Goal: Task Accomplishment & Management: Complete application form

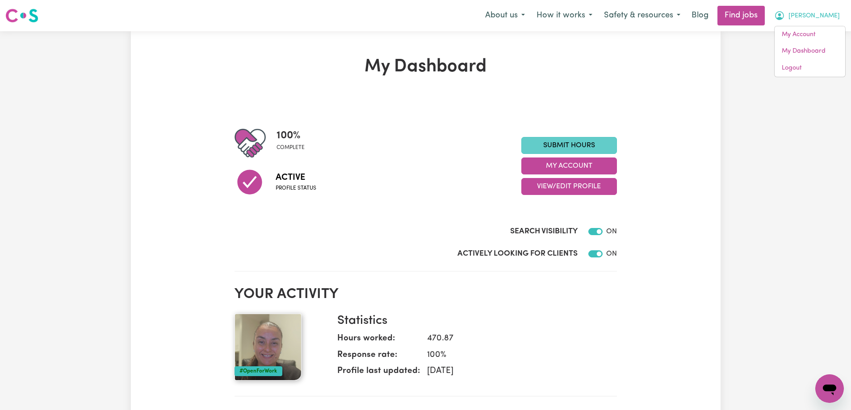
click at [580, 143] on link "Submit Hours" at bounding box center [569, 145] width 96 height 17
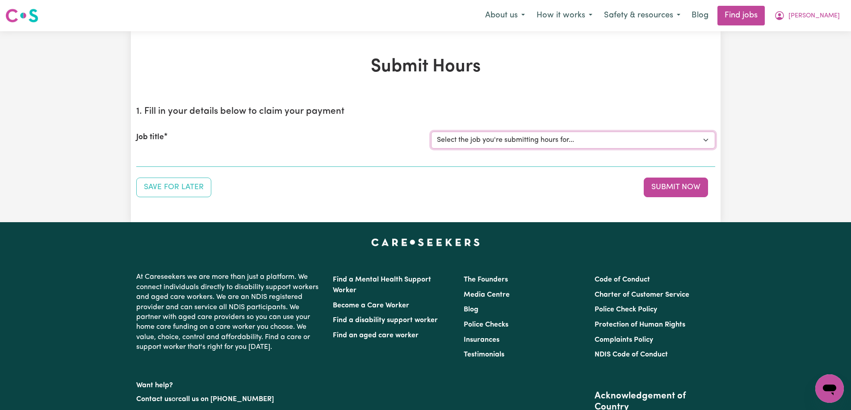
click at [469, 142] on select "Select the job you're submitting hours for... [[PERSON_NAME]] Support Worker To…" at bounding box center [573, 140] width 284 height 17
select select "13761"
click at [431, 132] on select "Select the job you're submitting hours for... [[PERSON_NAME]] Support Worker To…" at bounding box center [573, 140] width 284 height 17
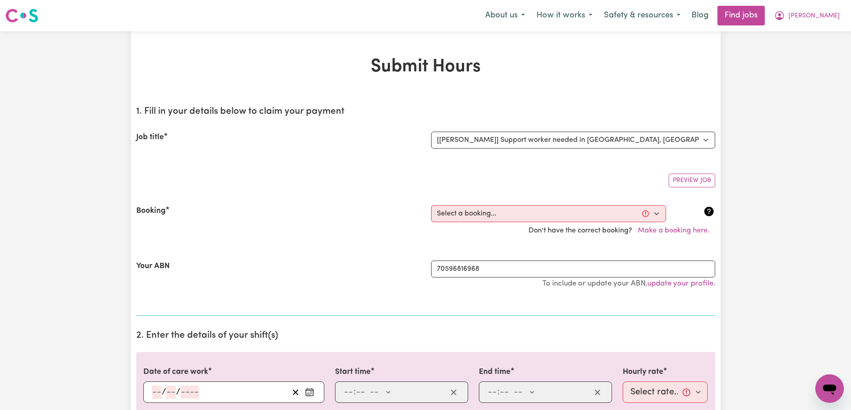
click at [311, 391] on icon "Enter the date of care work" at bounding box center [309, 391] width 7 height 0
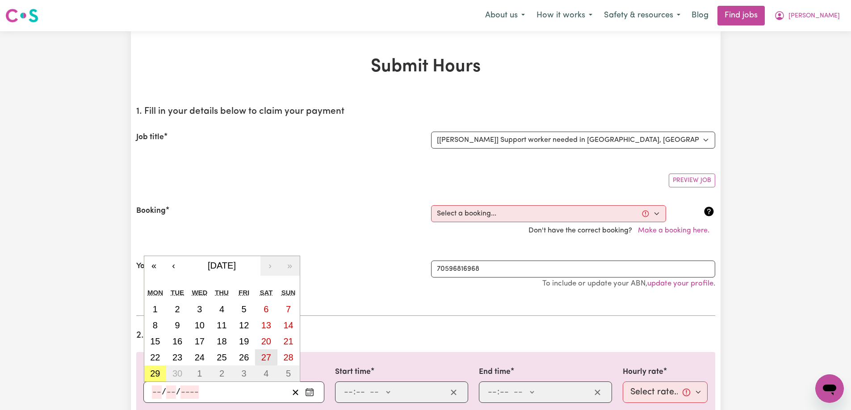
click at [265, 357] on abbr "27" at bounding box center [266, 358] width 10 height 10
type input "[DATE]"
type input "27"
type input "9"
type input "2025"
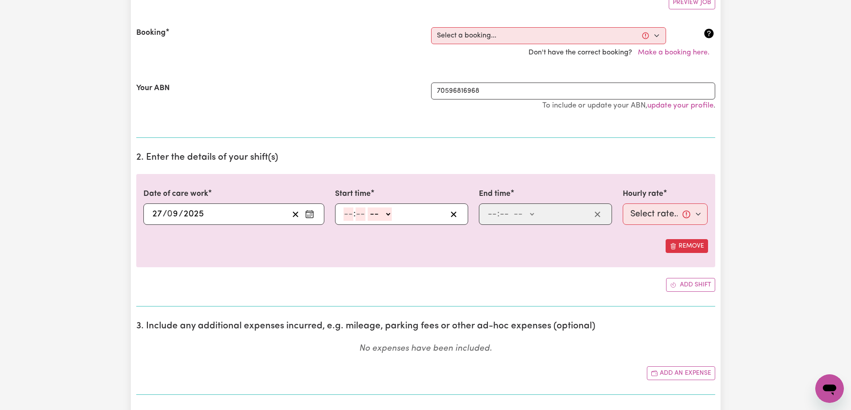
scroll to position [179, 0]
click at [343, 213] on input "number" at bounding box center [348, 213] width 10 height 13
type input "8"
type input "0"
click at [373, 213] on select "-- AM PM" at bounding box center [378, 213] width 24 height 13
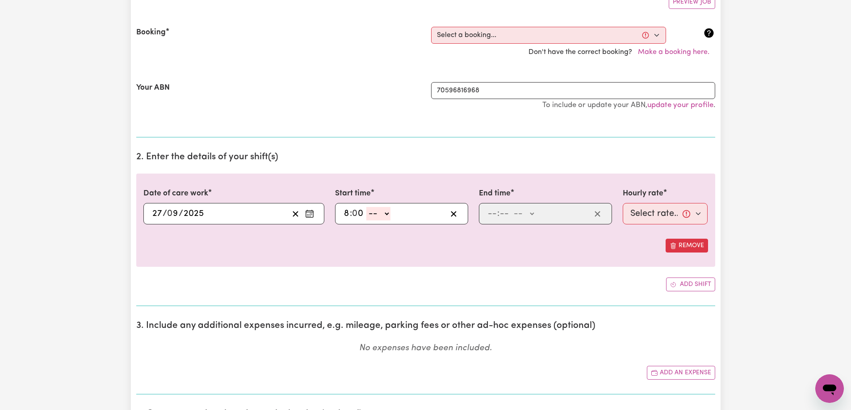
select select "am"
click at [366, 207] on select "-- AM PM" at bounding box center [378, 213] width 24 height 13
type input "08:00"
click at [482, 214] on div ": -- AM PM" at bounding box center [545, 213] width 133 height 21
click at [489, 216] on input "number" at bounding box center [492, 213] width 10 height 13
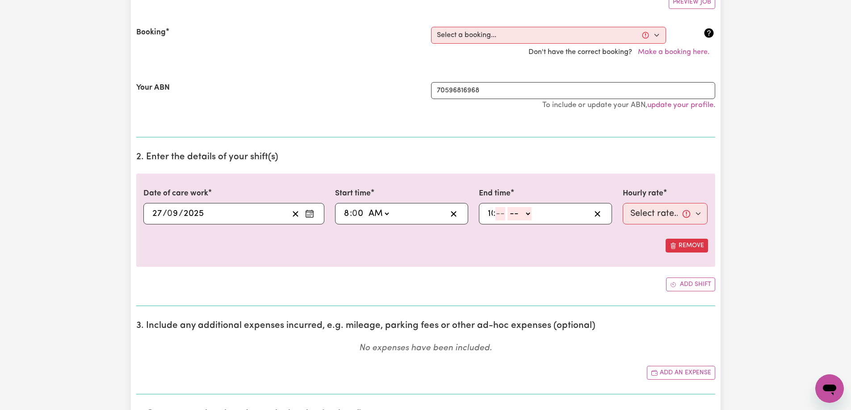
type input "10"
type input "45"
click at [520, 217] on select "-- AM PM" at bounding box center [525, 213] width 24 height 13
select select "pm"
click at [513, 207] on select "-- AM PM" at bounding box center [525, 213] width 24 height 13
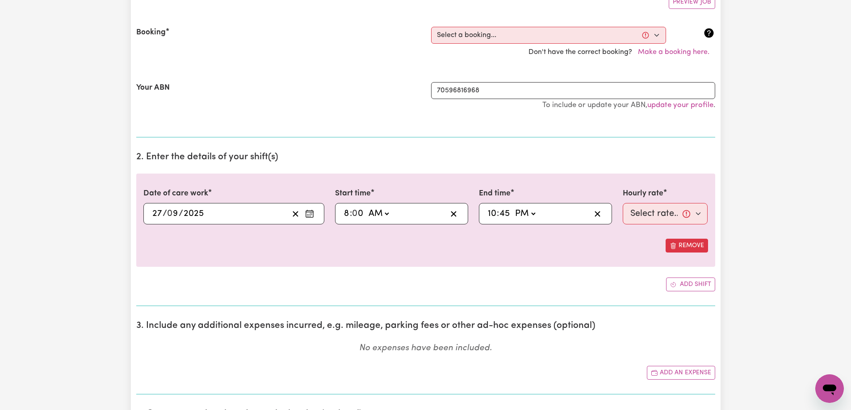
type input "22:45"
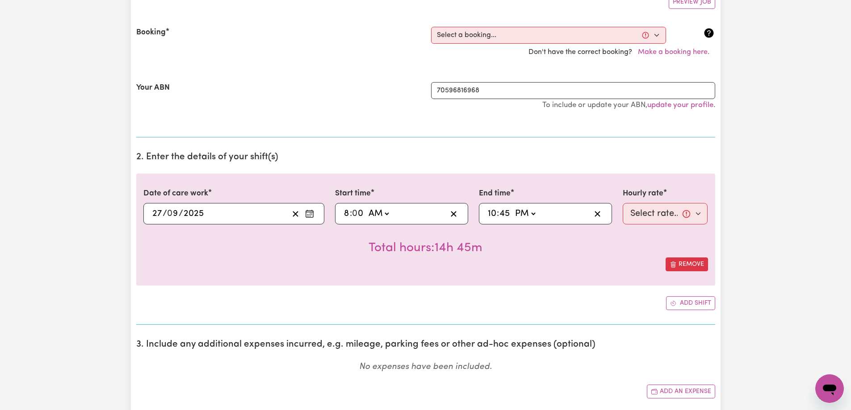
click at [520, 217] on select "AM PM" at bounding box center [525, 213] width 24 height 13
select select "am"
click at [513, 207] on select "AM PM" at bounding box center [525, 213] width 24 height 13
type input "10:45"
click at [677, 216] on select "Select rate... $60.00 (Weekday) $60.00 ([DATE]) $70.00 ([DATE]) $80.00 (Public …" at bounding box center [664, 213] width 85 height 21
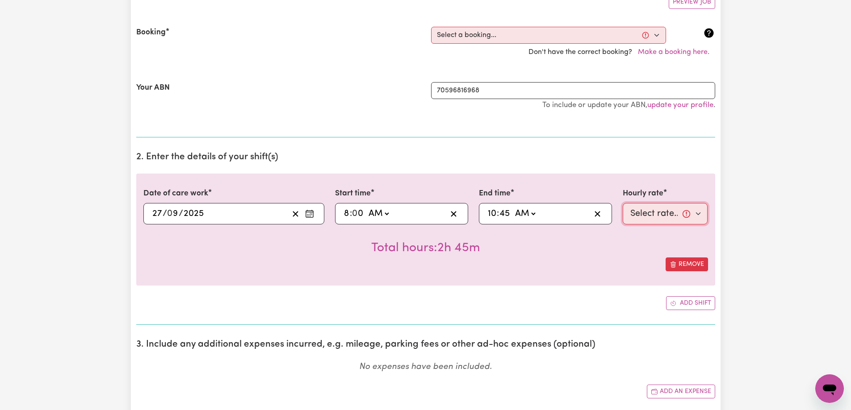
select select "70-[DATE]"
click at [622, 203] on select "Select rate... $60.00 (Weekday) $60.00 ([DATE]) $70.00 ([DATE]) $80.00 (Public …" at bounding box center [664, 213] width 85 height 21
click at [597, 276] on div "Date of care work [DATE] 27 / 0 9 / 2025 « ‹ [DATE] › » Mon Tue Wed Thu Fri Sat…" at bounding box center [425, 230] width 579 height 112
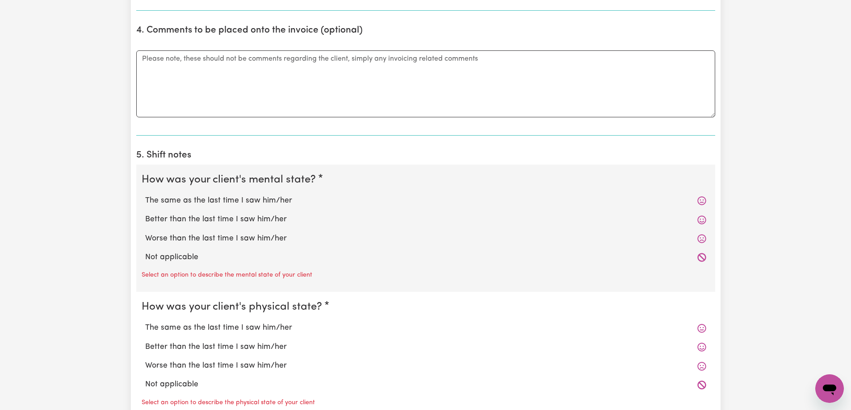
scroll to position [625, 0]
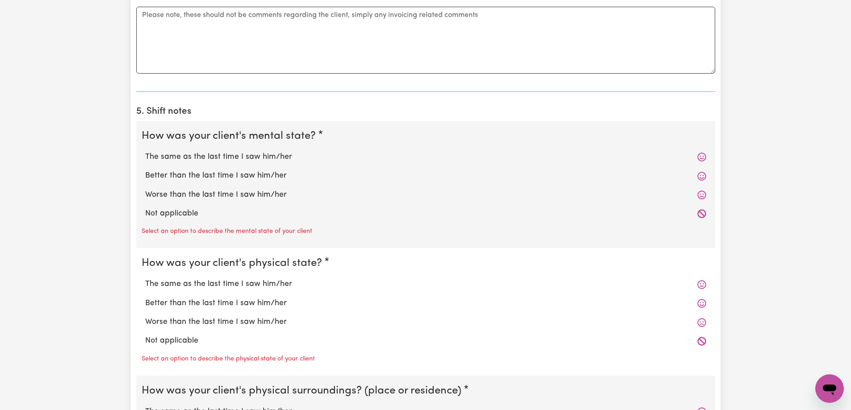
click at [178, 217] on label "Not applicable" at bounding box center [425, 214] width 561 height 12
click at [145, 208] on input "Not applicable" at bounding box center [145, 208] width 0 height 0
radio input "true"
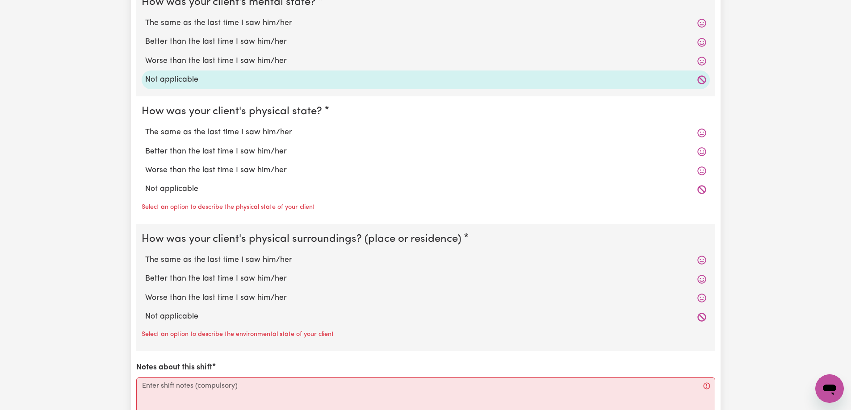
click at [175, 192] on label "Not applicable" at bounding box center [425, 190] width 561 height 12
click at [145, 184] on input "Not applicable" at bounding box center [145, 183] width 0 height 0
radio input "true"
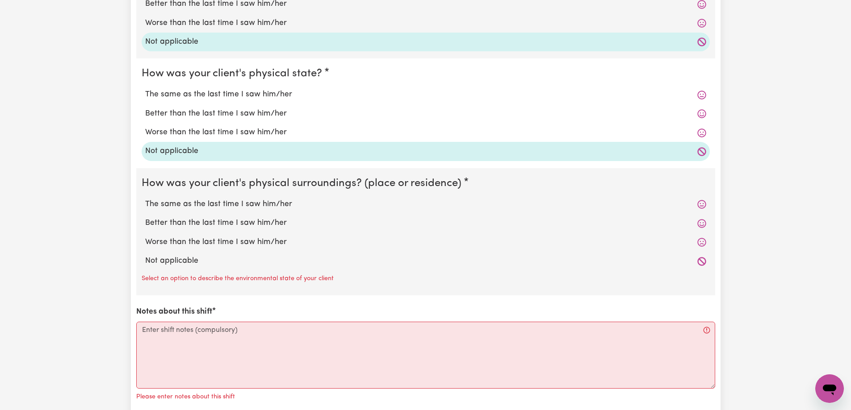
scroll to position [848, 0]
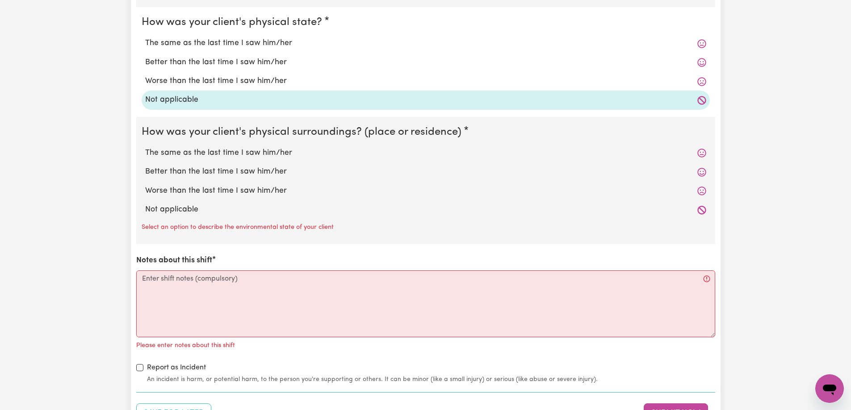
click at [171, 213] on label "Not applicable" at bounding box center [425, 210] width 561 height 12
click at [145, 204] on input "Not applicable" at bounding box center [145, 204] width 0 height 0
radio input "true"
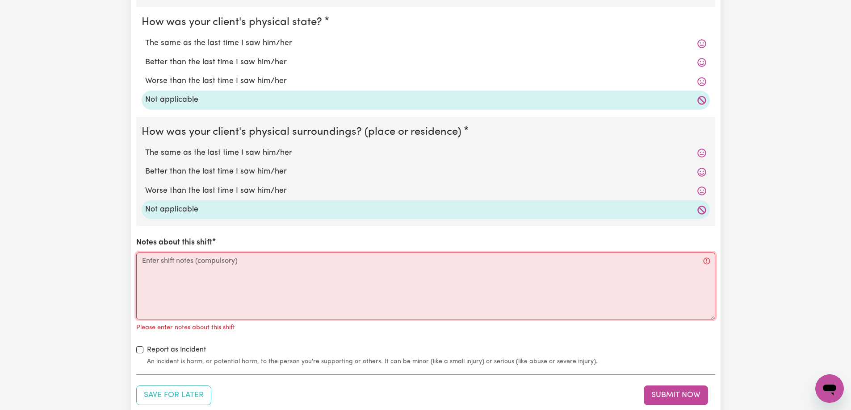
click at [183, 279] on textarea "Notes about this shift" at bounding box center [425, 286] width 579 height 67
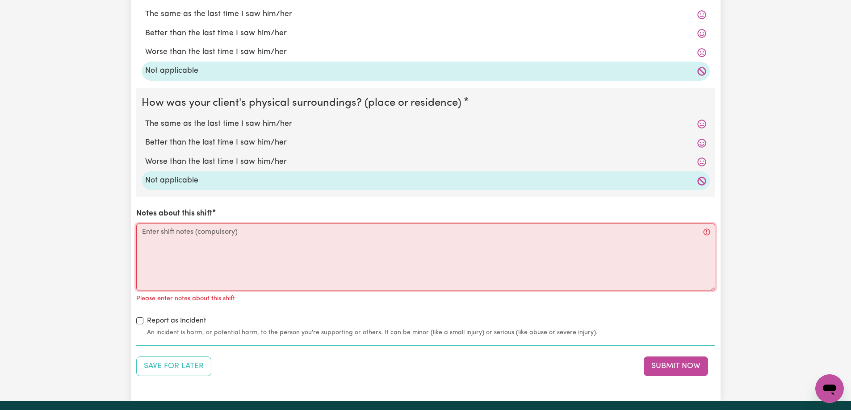
scroll to position [938, 0]
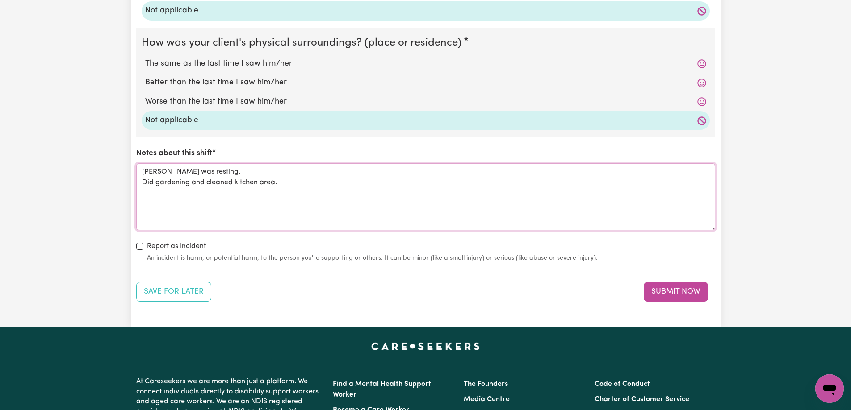
click at [188, 183] on textarea "[PERSON_NAME] was resting. Did gardening and cleaned kitchen area." at bounding box center [425, 196] width 579 height 67
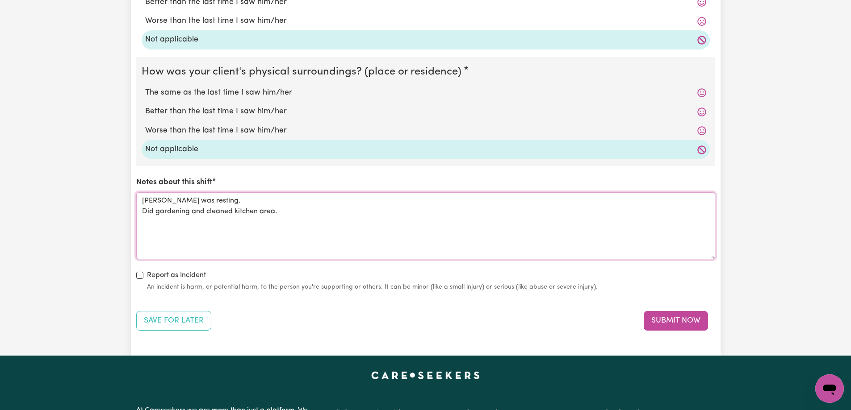
scroll to position [893, 0]
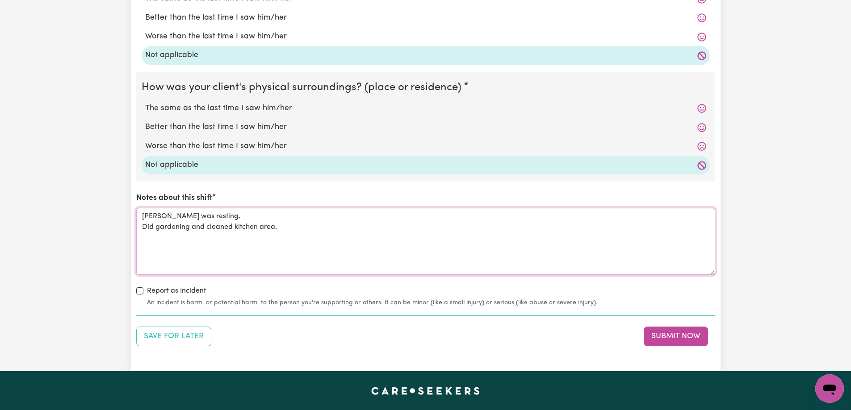
click at [287, 230] on textarea "[PERSON_NAME] was resting. Did gardening and cleaned kitchen area." at bounding box center [425, 241] width 579 height 67
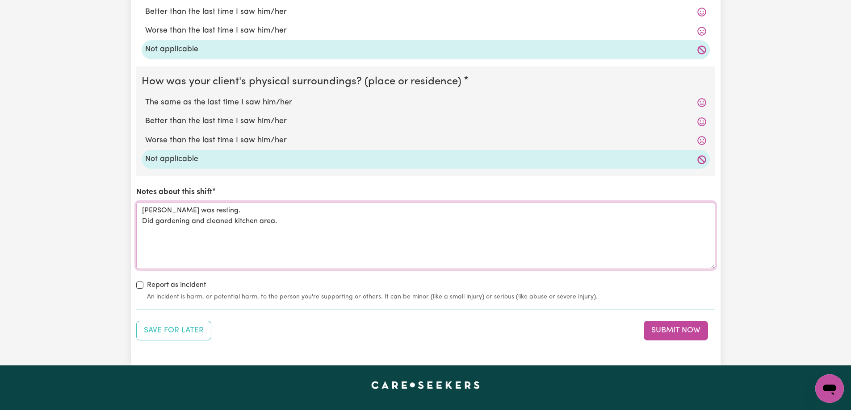
scroll to position [938, 0]
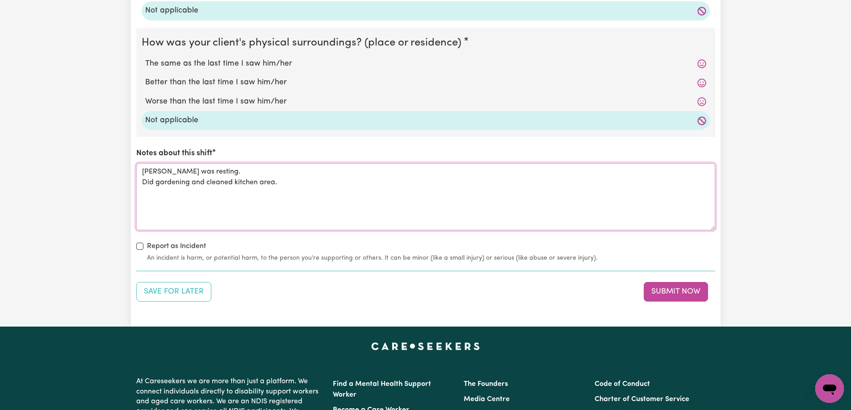
click at [188, 184] on textarea "[PERSON_NAME] was resting. Did gardening and cleaned kitchen area." at bounding box center [425, 196] width 579 height 67
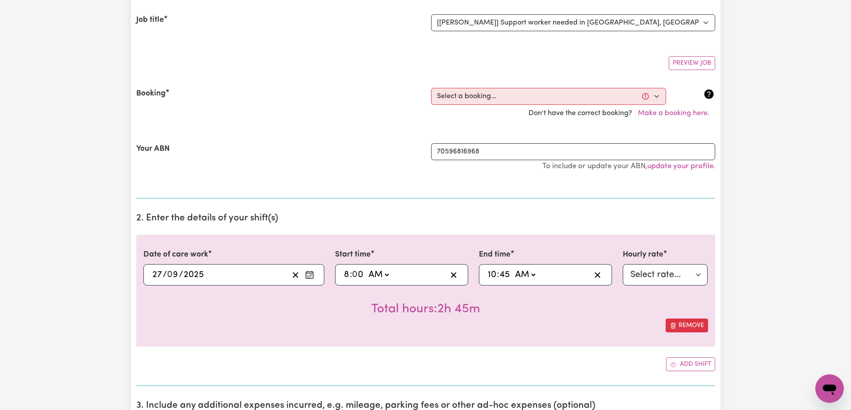
scroll to position [0, 0]
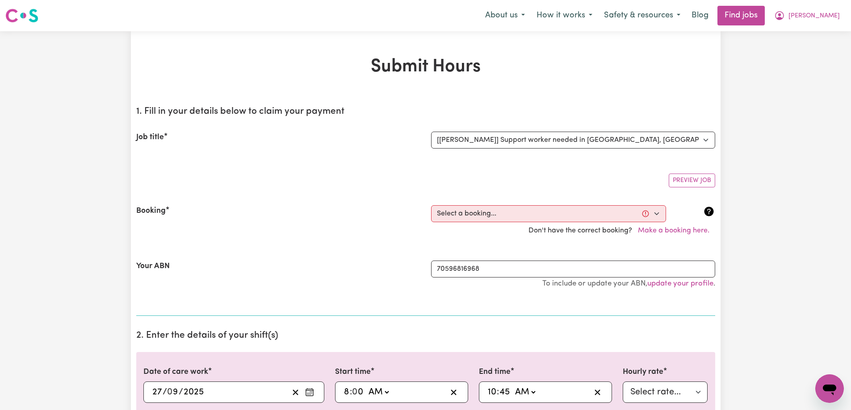
type textarea "[PERSON_NAME] was resting. Did gardening, both herb garden and fruit trees and …"
click at [647, 212] on select "Select a booking... [DATE] 02:30pm to 06:30pm (RECURRING) [DATE] 09:00am to 12:…" at bounding box center [548, 213] width 235 height 17
select select "352422"
click at [431, 205] on select "Select a booking... [DATE] 02:30pm to 06:30pm (RECURRING) [DATE] 09:00am to 12:…" at bounding box center [548, 213] width 235 height 17
select select "pm"
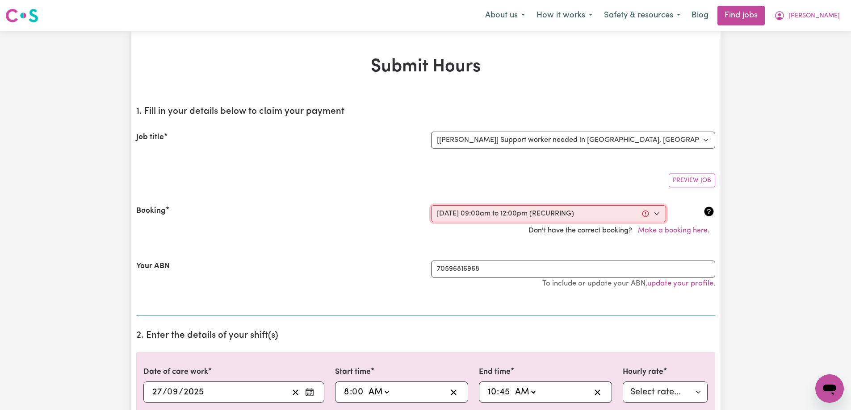
select select "60-[DATE]"
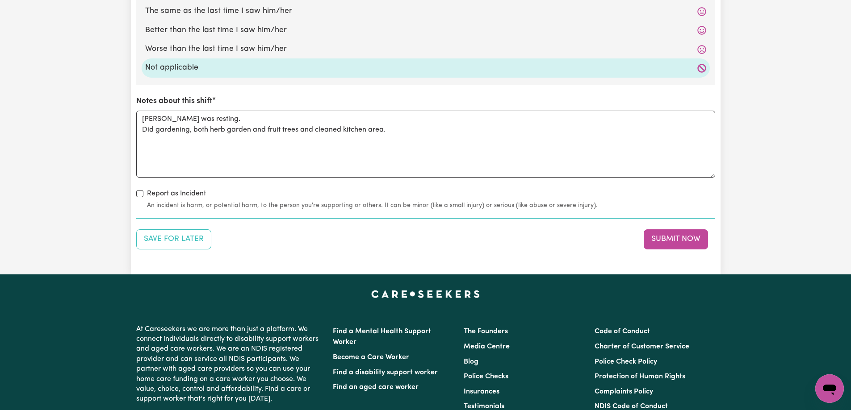
scroll to position [1116, 0]
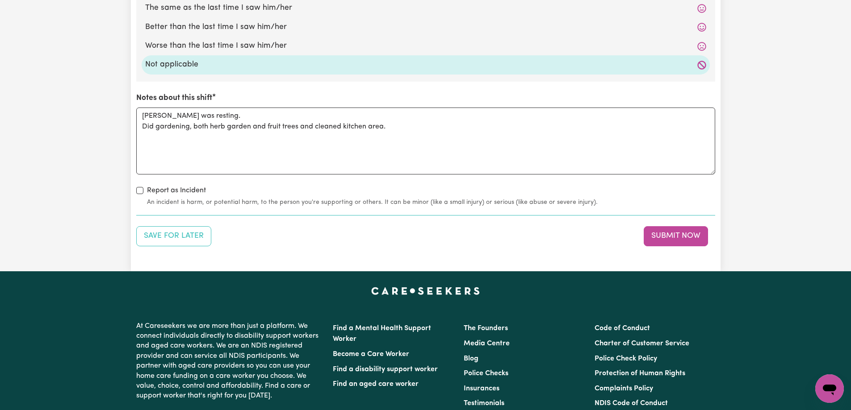
click at [667, 237] on button "Submit Now" at bounding box center [675, 236] width 64 height 20
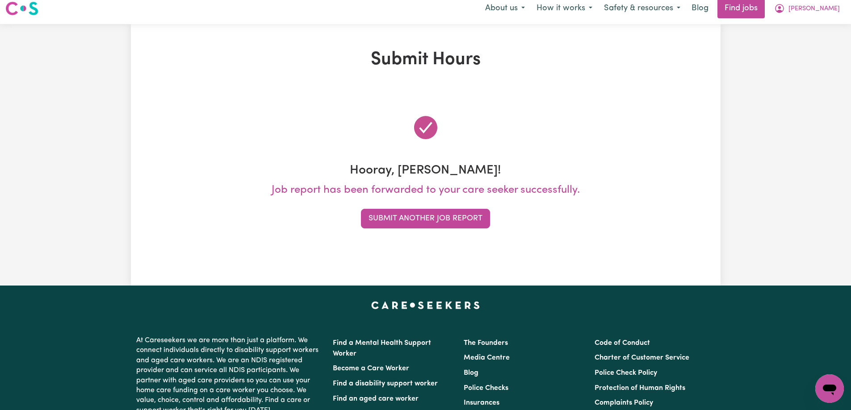
scroll to position [0, 0]
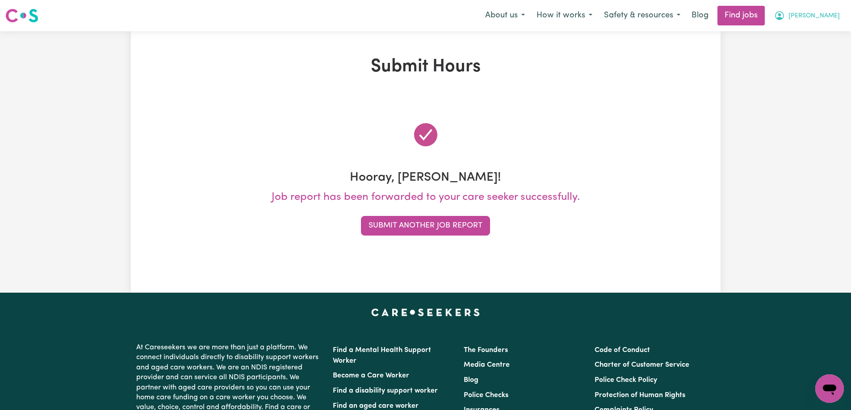
click at [828, 15] on span "[PERSON_NAME]" at bounding box center [813, 16] width 51 height 10
click at [802, 33] on link "My Account" at bounding box center [809, 34] width 71 height 17
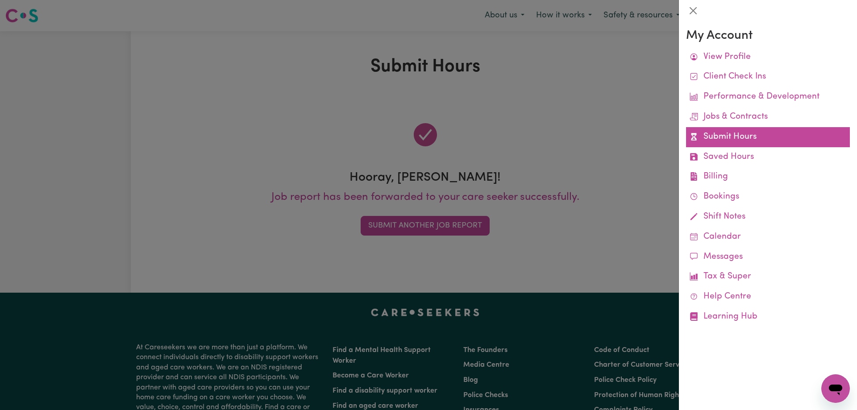
click at [725, 139] on link "Submit Hours" at bounding box center [768, 137] width 164 height 20
click at [716, 140] on link "Submit Hours" at bounding box center [768, 137] width 164 height 20
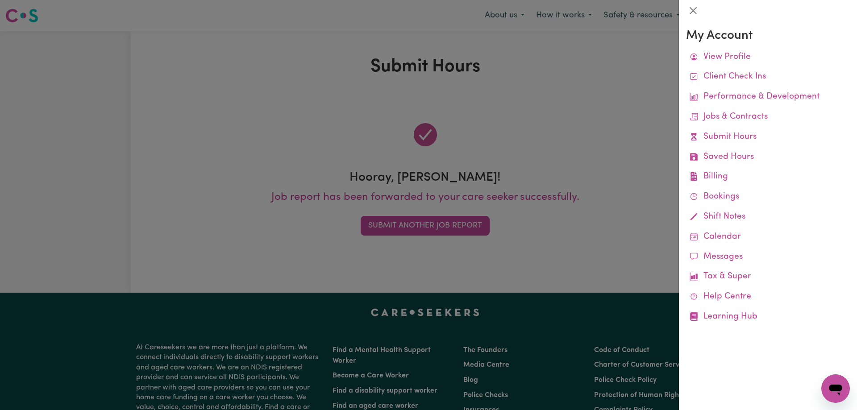
click at [591, 108] on div at bounding box center [428, 205] width 857 height 410
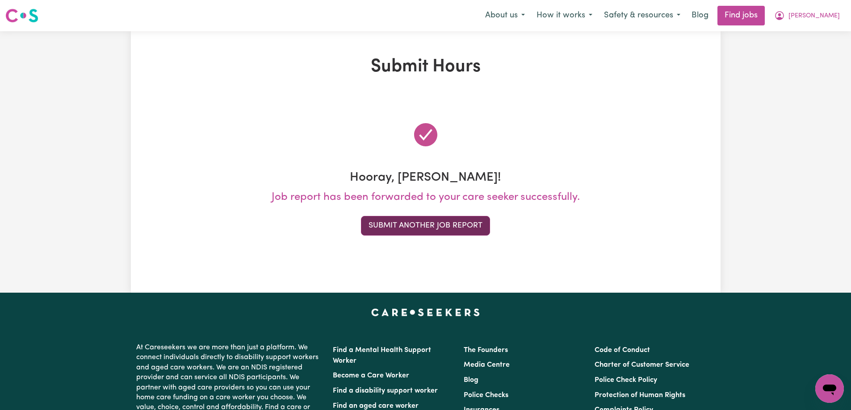
click at [432, 225] on button "Submit Another Job Report" at bounding box center [425, 226] width 129 height 20
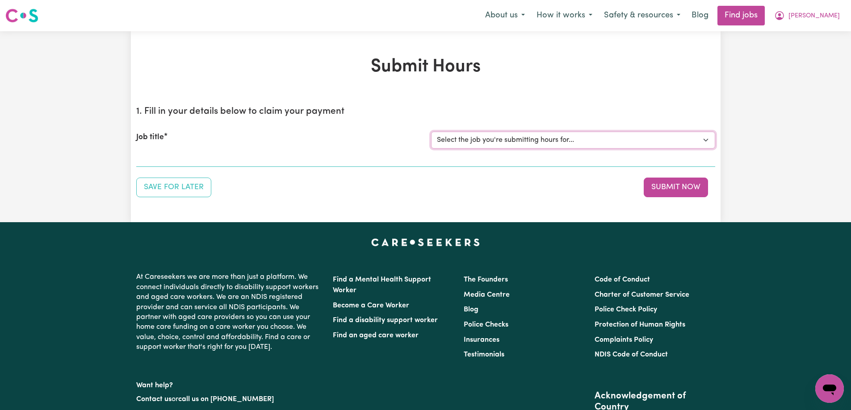
click at [524, 139] on select "Select the job you're submitting hours for... [[PERSON_NAME]] Support Worker To…" at bounding box center [573, 140] width 284 height 17
click at [431, 132] on select "Select the job you're submitting hours for... [[PERSON_NAME]] Support Worker To…" at bounding box center [573, 140] width 284 height 17
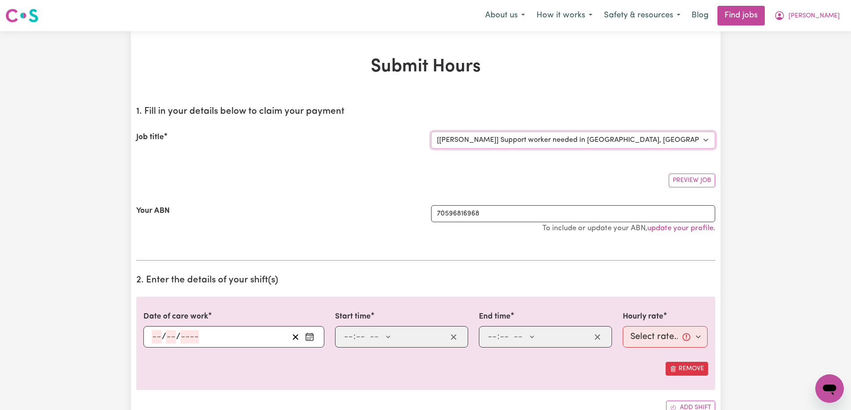
click at [492, 141] on select "Select the job you're submitting hours for... [[PERSON_NAME]] Support Worker To…" at bounding box center [573, 140] width 284 height 17
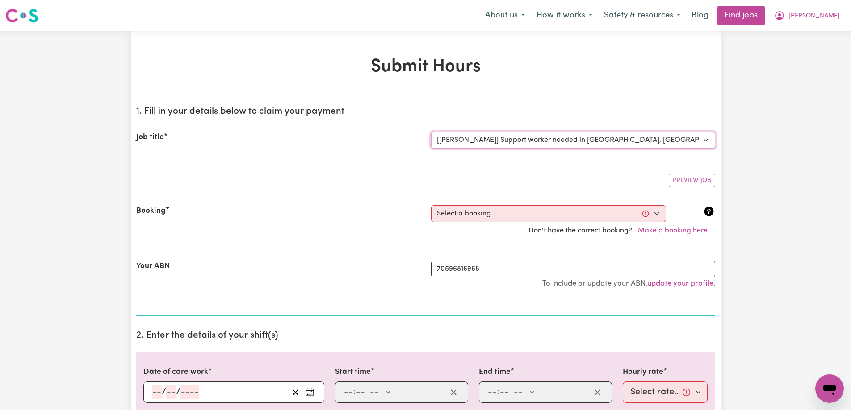
select select "14030"
click at [431, 132] on select "Select the job you're submitting hours for... [[PERSON_NAME]] Support Worker To…" at bounding box center [573, 140] width 284 height 17
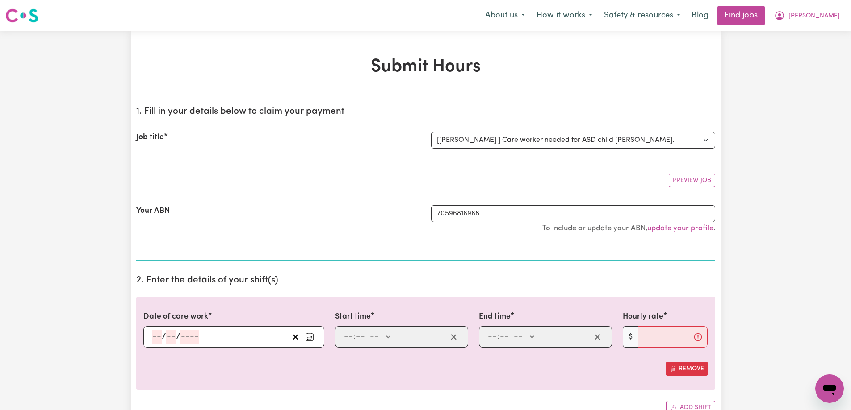
click at [393, 244] on div "Your ABN 70596816968 To include or update your ABN, update your profile ." at bounding box center [425, 224] width 579 height 58
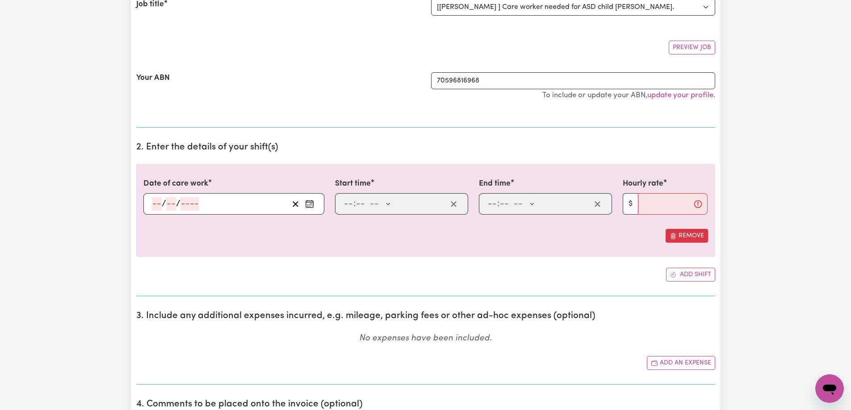
scroll to position [134, 0]
click at [313, 202] on icon "Enter the date of care work" at bounding box center [309, 203] width 9 height 9
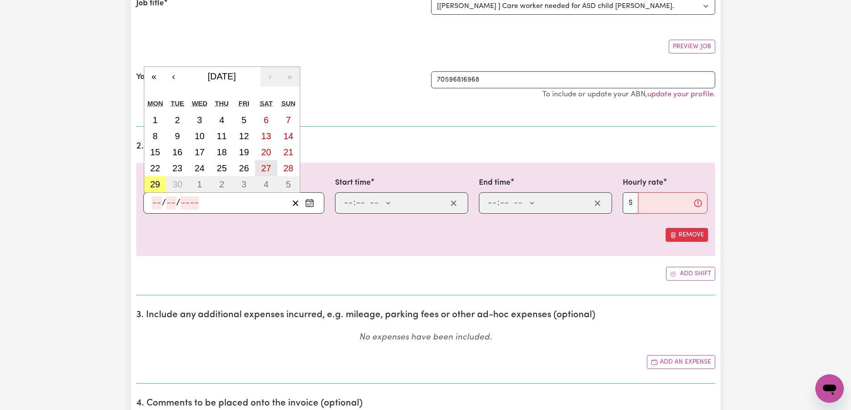
click at [272, 171] on button "27" at bounding box center [266, 168] width 22 height 16
type input "[DATE]"
type input "27"
type input "9"
type input "2025"
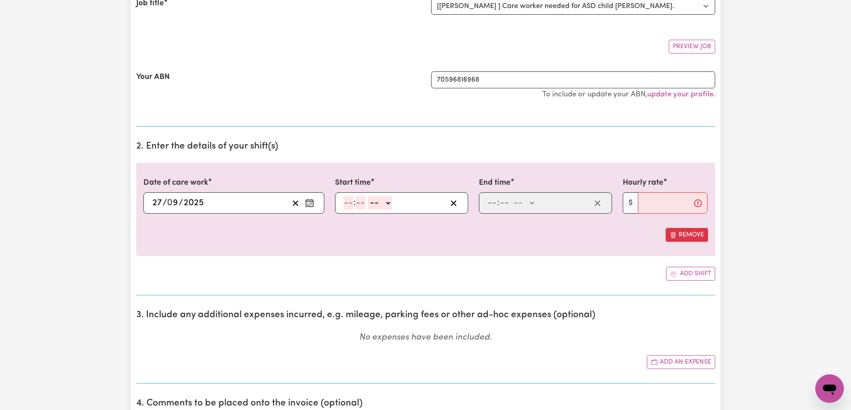
click at [343, 204] on input "number" at bounding box center [348, 202] width 10 height 13
type input "11"
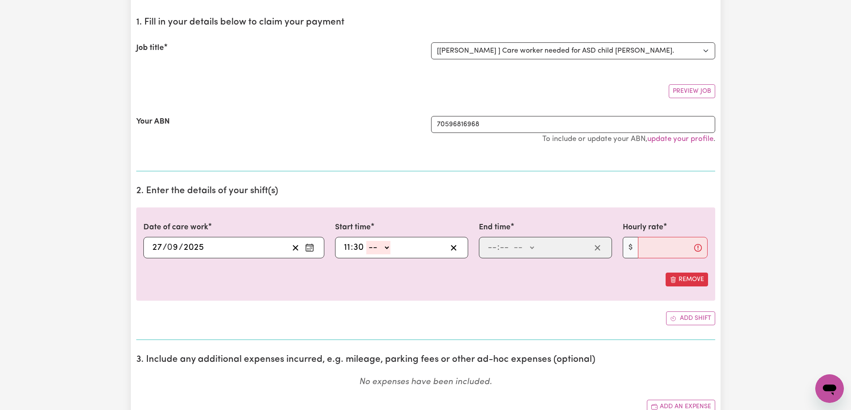
type input "30"
click at [368, 251] on select "-- AM PM" at bounding box center [378, 247] width 24 height 13
select select "am"
click at [366, 241] on select "-- AM PM" at bounding box center [378, 247] width 24 height 13
type input "11:30"
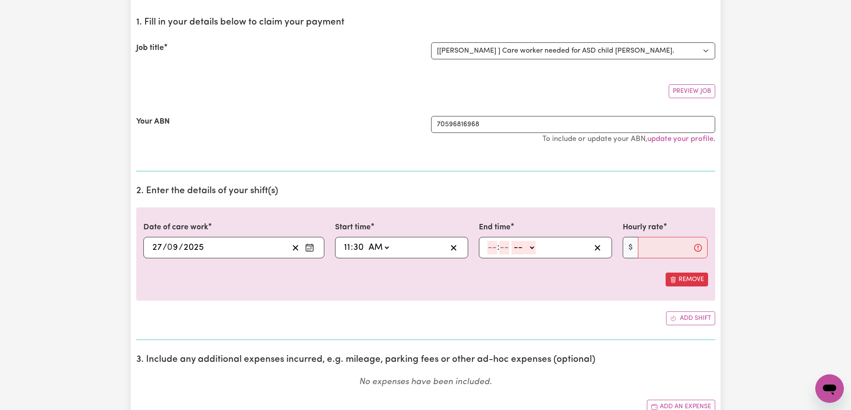
click at [490, 246] on input "number" at bounding box center [492, 247] width 10 height 13
type input "3"
type input "00"
click at [522, 250] on select "-- AM PM" at bounding box center [521, 247] width 24 height 13
select select "pm"
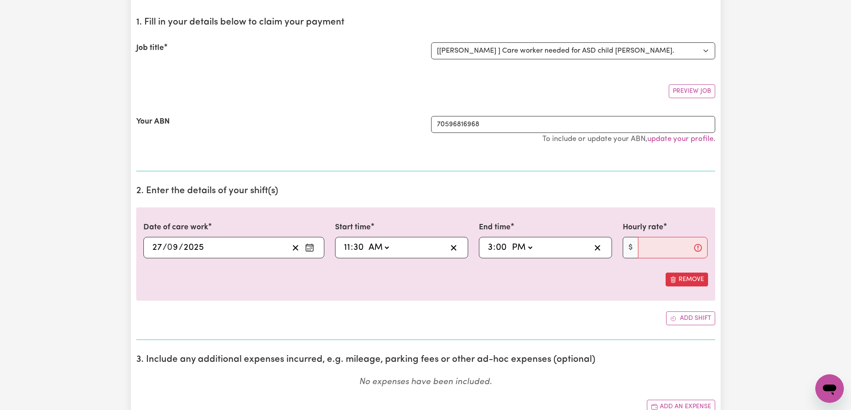
click at [509, 241] on select "-- AM PM" at bounding box center [521, 247] width 24 height 13
type input "15:00"
type input "0"
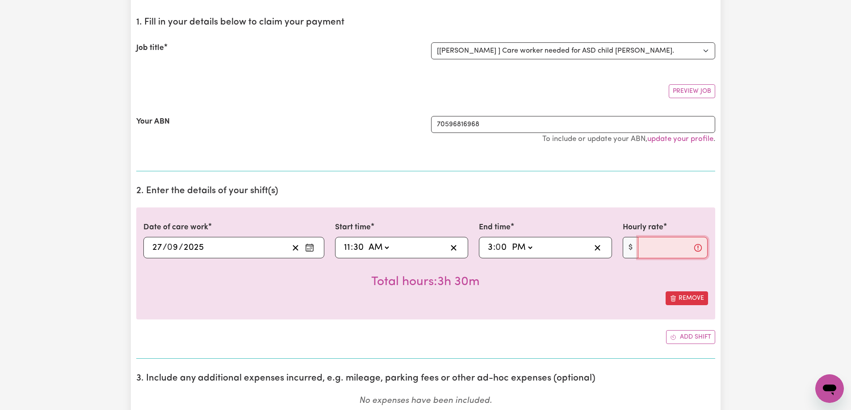
click at [660, 250] on input "Hourly rate" at bounding box center [673, 247] width 70 height 21
type input "70"
click at [589, 295] on div "Remove" at bounding box center [425, 299] width 564 height 14
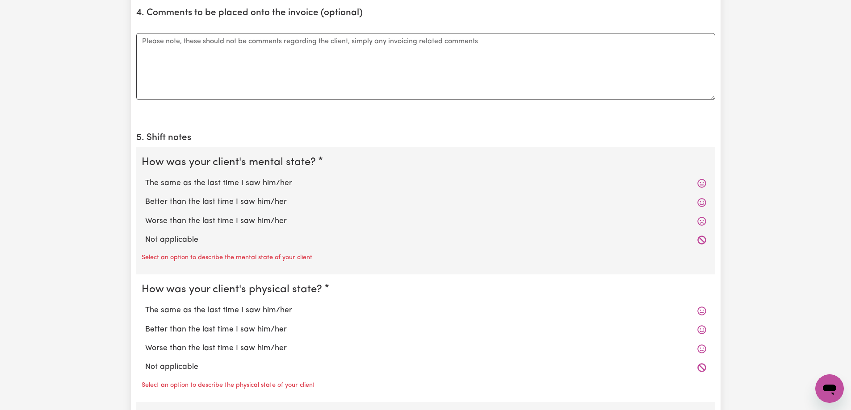
scroll to position [580, 0]
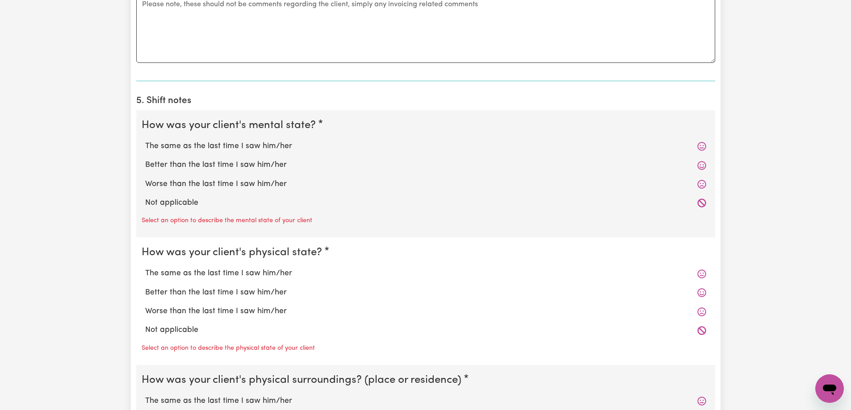
click at [191, 148] on label "The same as the last time I saw him/her" at bounding box center [425, 147] width 561 height 12
click at [145, 141] on input "The same as the last time I saw him/her" at bounding box center [145, 140] width 0 height 0
radio input "true"
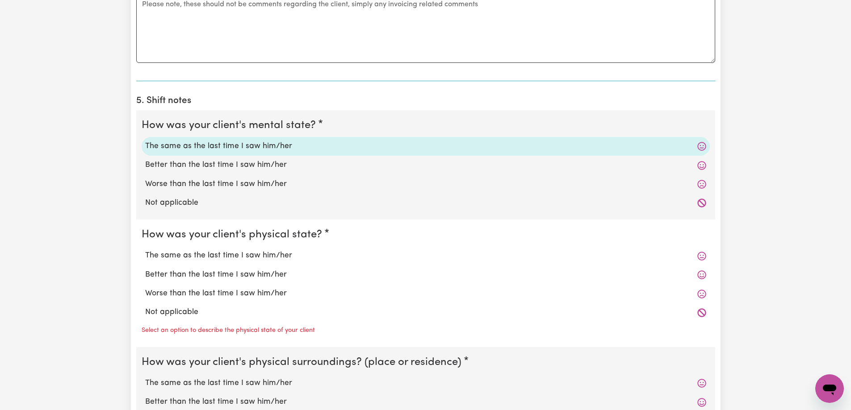
click at [188, 254] on label "The same as the last time I saw him/her" at bounding box center [425, 256] width 561 height 12
click at [145, 250] on input "The same as the last time I saw him/her" at bounding box center [145, 250] width 0 height 0
radio input "true"
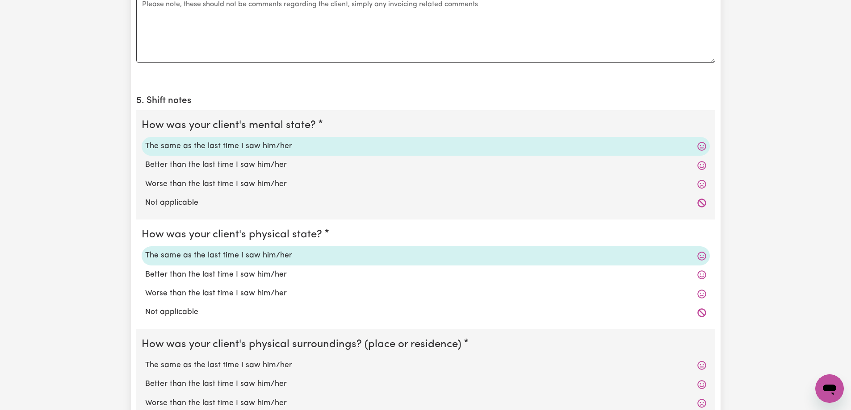
click at [202, 369] on label "The same as the last time I saw him/her" at bounding box center [425, 366] width 561 height 12
click at [145, 360] on input "The same as the last time I saw him/her" at bounding box center [145, 359] width 0 height 0
radio input "true"
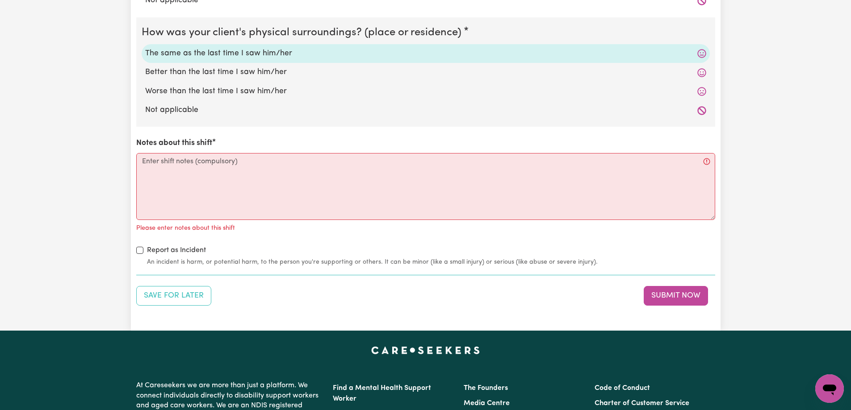
scroll to position [893, 0]
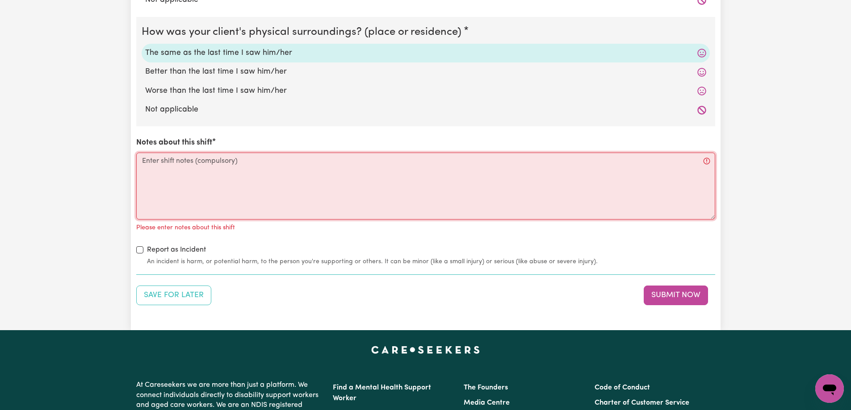
click at [209, 177] on textarea "Notes about this shift" at bounding box center [425, 186] width 579 height 67
paste textarea "Lore I dolorsi, Amet con adip elitsed doe te inc utlab etdo mag aliquae. Adm ve…"
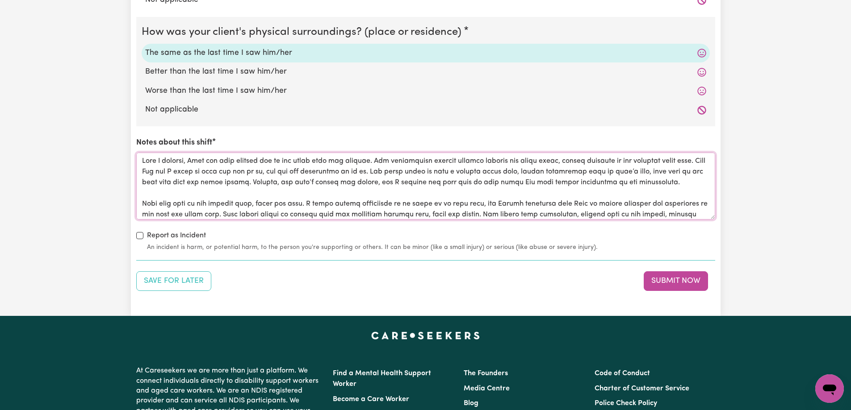
scroll to position [182, 0]
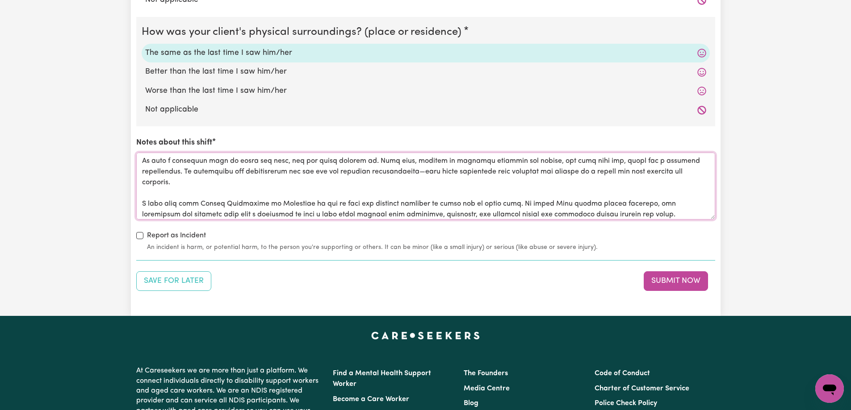
drag, startPoint x: 711, startPoint y: 219, endPoint x: 710, endPoint y: 290, distance: 71.0
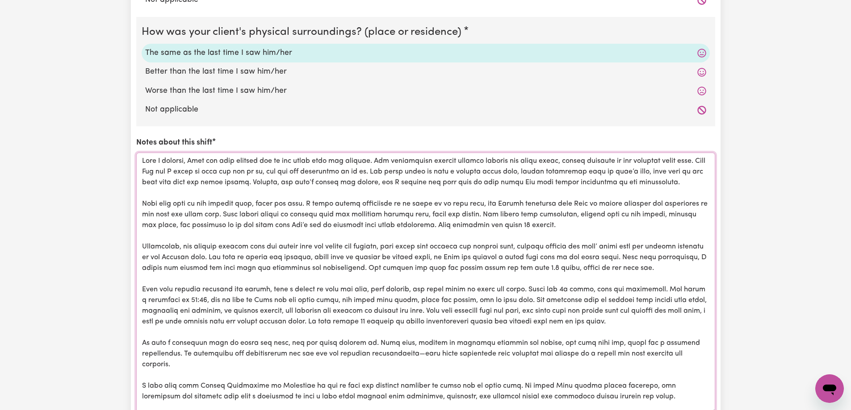
scroll to position [0, 0]
drag, startPoint x: 713, startPoint y: 218, endPoint x: 731, endPoint y: 419, distance: 201.8
click at [731, 410] on html "Menu About us How it works Safety & resources Blog Find jobs [PERSON_NAME] My A…" at bounding box center [425, 2] width 851 height 1791
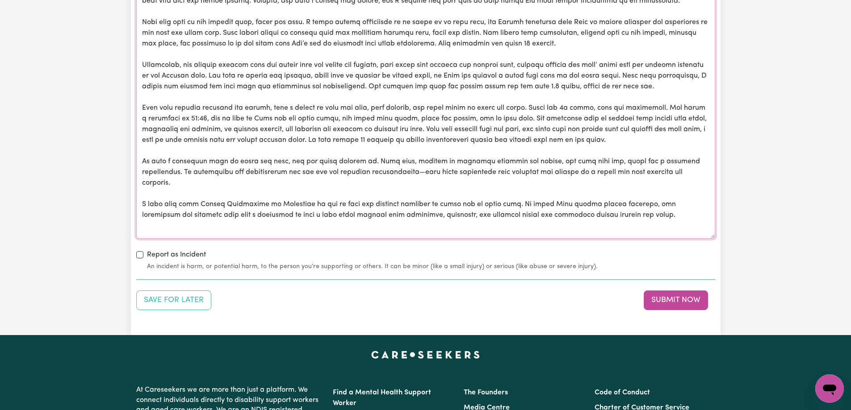
scroll to position [1072, 0]
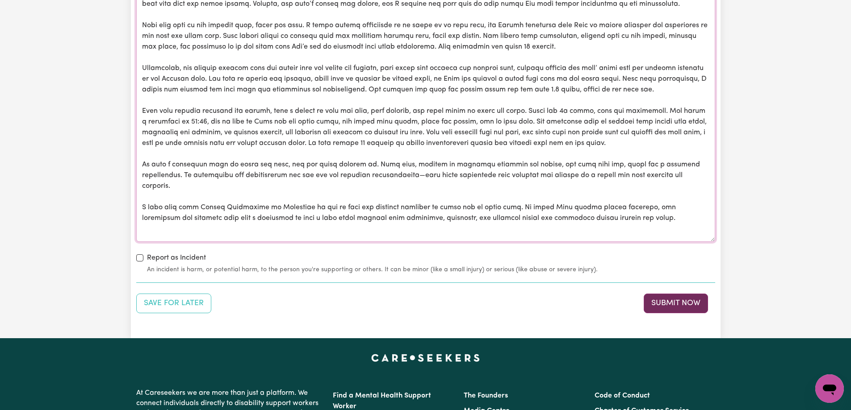
type textarea "Lore I dolorsi, Amet con adip elitsed doe te inc utlab etdo mag aliquae. Adm ve…"
click at [668, 300] on button "Submit Now" at bounding box center [675, 304] width 64 height 20
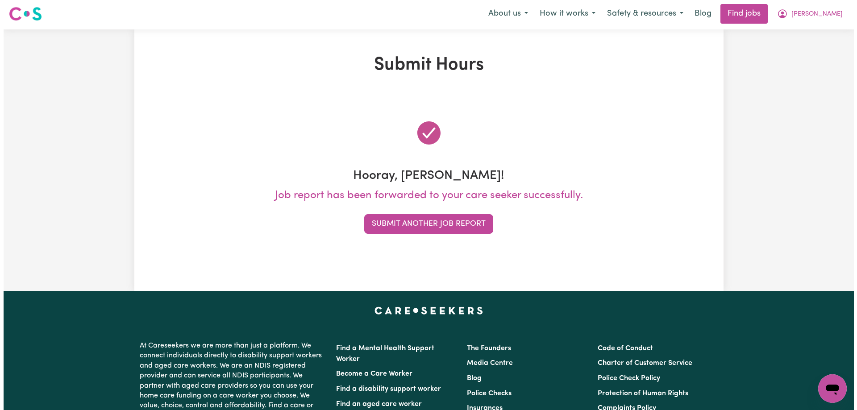
scroll to position [0, 0]
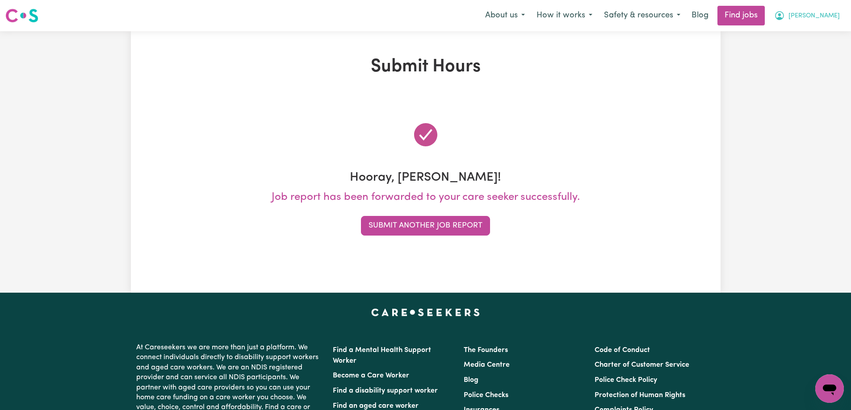
click at [825, 16] on span "[PERSON_NAME]" at bounding box center [813, 16] width 51 height 10
click at [802, 37] on link "My Account" at bounding box center [809, 34] width 71 height 17
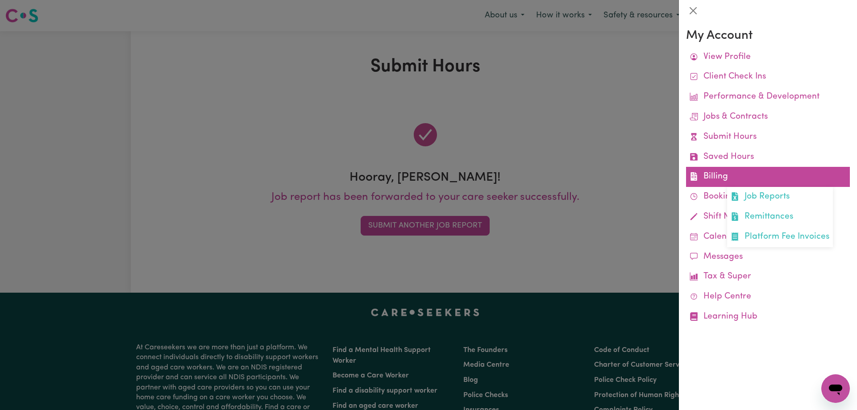
click at [722, 176] on link "Billing Job Reports Remittances Platform Fee Invoices" at bounding box center [768, 177] width 164 height 20
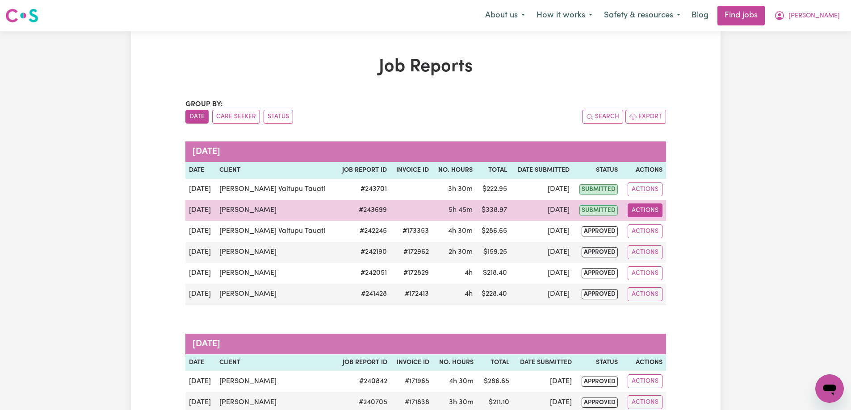
click at [642, 210] on button "Actions" at bounding box center [644, 211] width 35 height 14
click at [665, 233] on link "View Job Report" at bounding box center [669, 231] width 76 height 18
select select "pm"
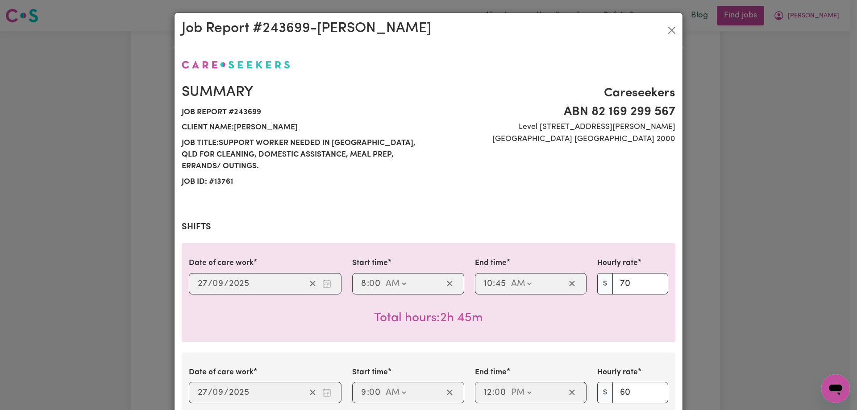
select select "70-[DATE]"
select select "60-[DATE]"
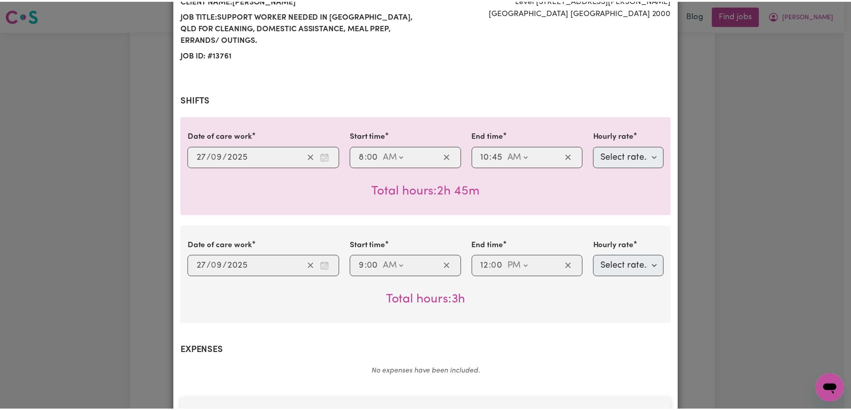
scroll to position [388, 0]
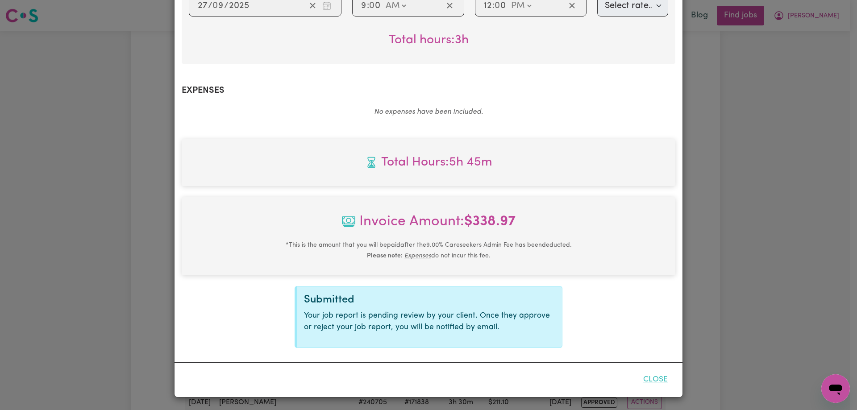
click at [658, 383] on button "Close" at bounding box center [656, 380] width 40 height 20
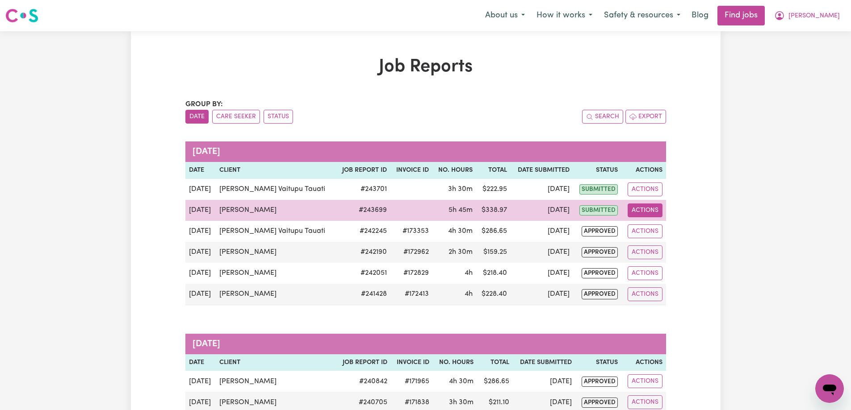
click at [648, 210] on button "Actions" at bounding box center [644, 211] width 35 height 14
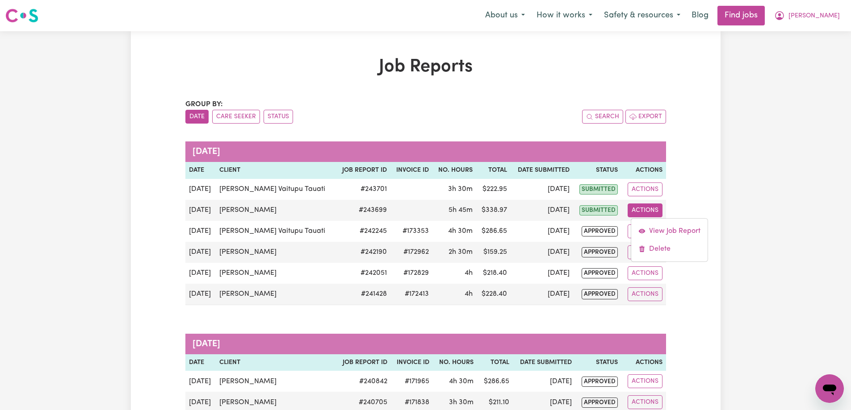
drag, startPoint x: 761, startPoint y: 93, endPoint x: 781, endPoint y: 66, distance: 33.5
click at [837, 16] on span "[PERSON_NAME]" at bounding box center [813, 16] width 51 height 10
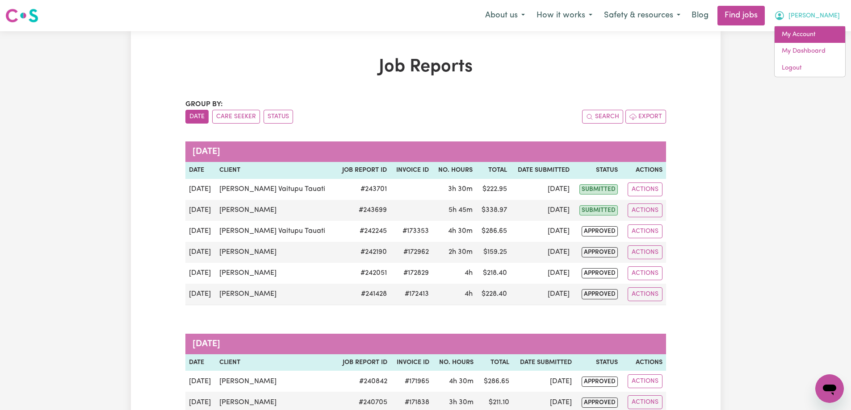
click at [801, 32] on link "My Account" at bounding box center [809, 34] width 71 height 17
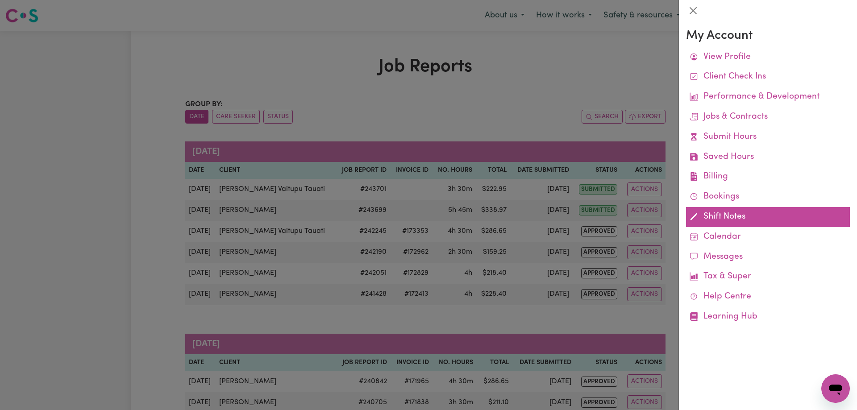
click at [727, 216] on link "Shift Notes" at bounding box center [768, 217] width 164 height 20
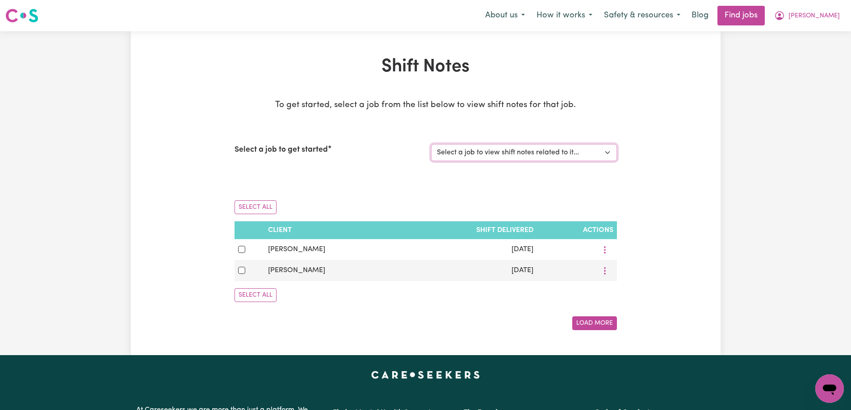
click at [488, 152] on select "Select a job to view shift notes related to it... [[PERSON_NAME]] Support Worke…" at bounding box center [524, 152] width 186 height 17
select select "13761"
click at [431, 144] on select "Select a job to view shift notes related to it... [[PERSON_NAME]] Support Worke…" at bounding box center [524, 152] width 186 height 17
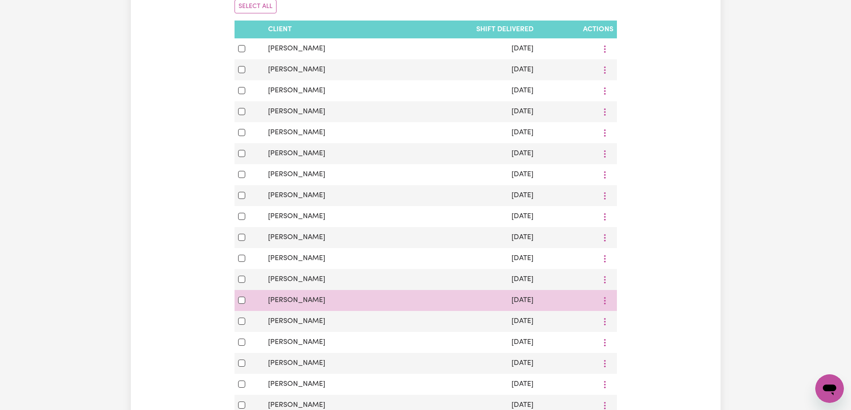
scroll to position [491, 0]
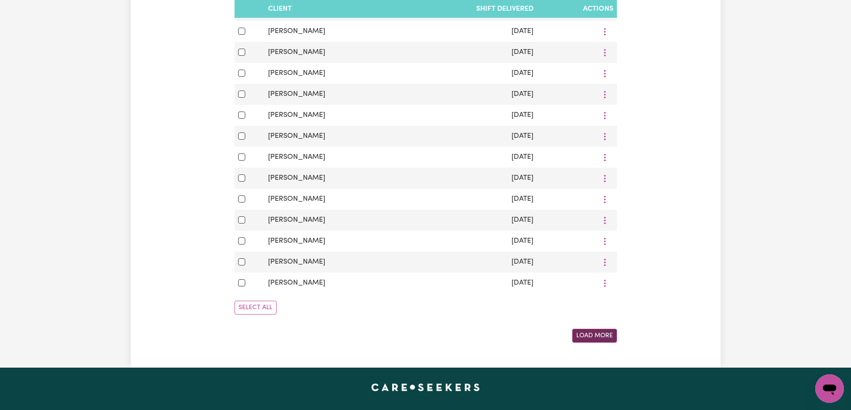
click at [598, 341] on button "Load More" at bounding box center [594, 336] width 45 height 14
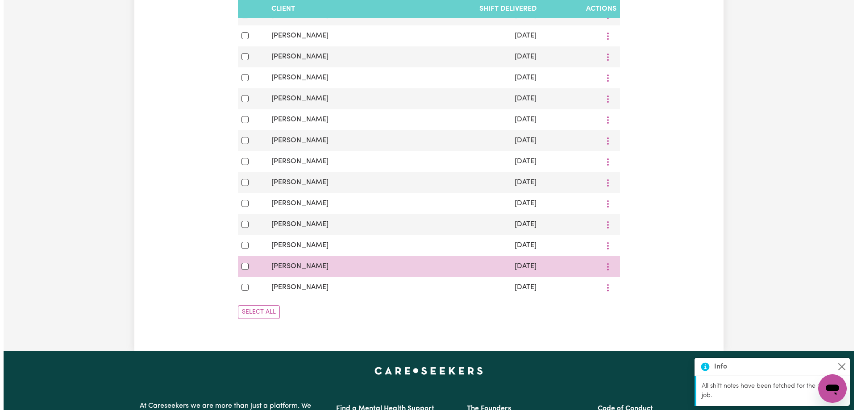
scroll to position [906, 0]
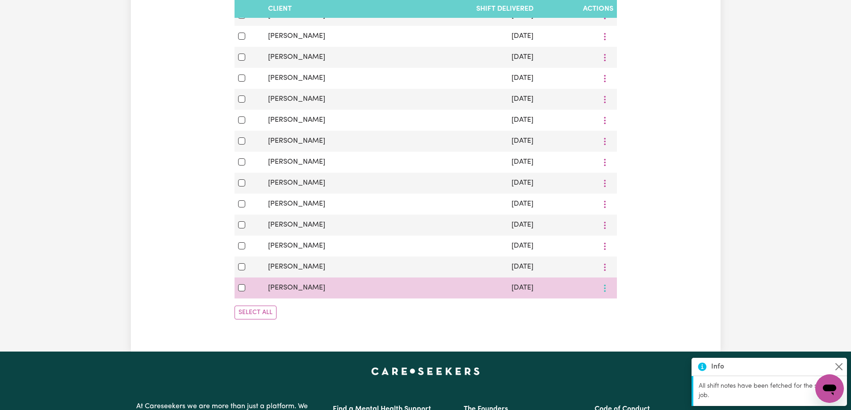
click at [602, 293] on icon "More options" at bounding box center [604, 288] width 9 height 9
click at [626, 313] on span "View/Update" at bounding box center [644, 309] width 44 height 7
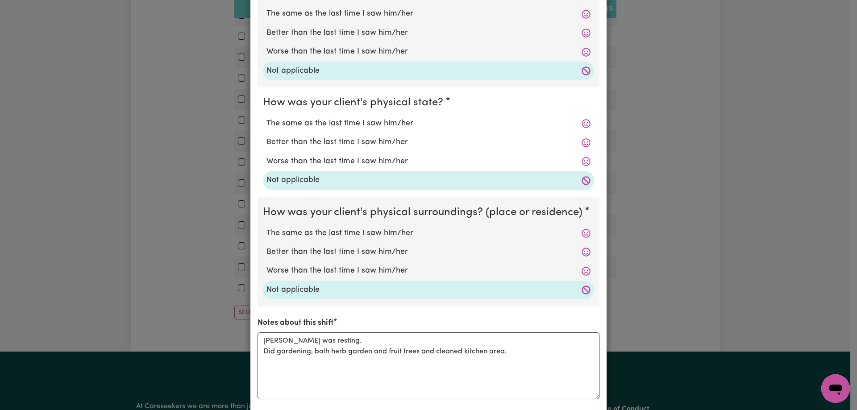
scroll to position [212, 0]
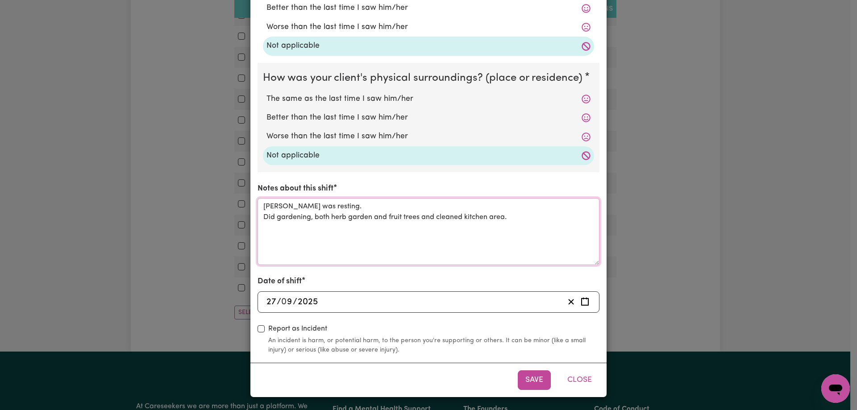
drag, startPoint x: 518, startPoint y: 220, endPoint x: 150, endPoint y: 198, distance: 368.2
click at [150, 198] on div "Shift Note ( [DATE] ) How was your client's mental state? The same as the last …" at bounding box center [428, 205] width 857 height 410
click at [576, 383] on button "Close" at bounding box center [580, 381] width 40 height 20
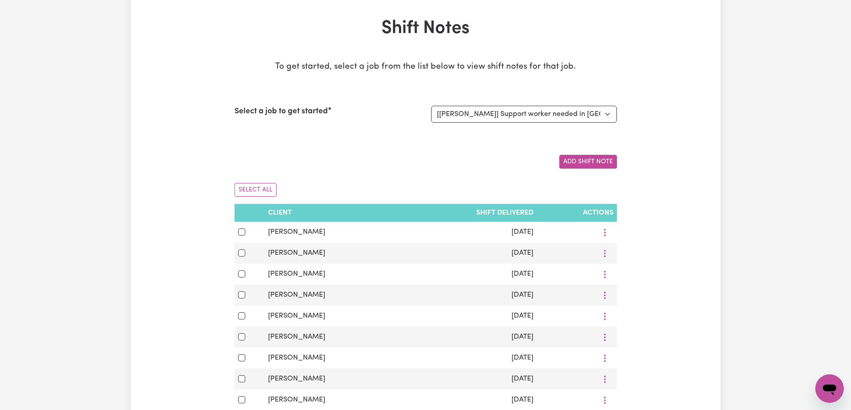
scroll to position [0, 0]
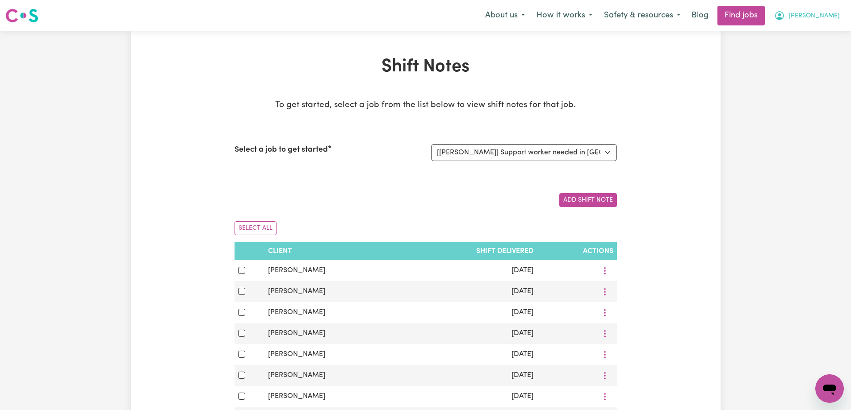
click at [823, 20] on button "[PERSON_NAME]" at bounding box center [806, 15] width 77 height 19
click at [799, 37] on link "My Account" at bounding box center [809, 34] width 71 height 17
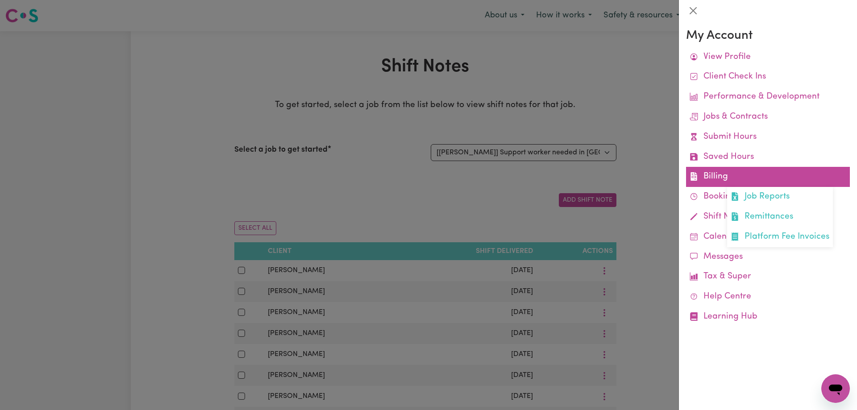
click at [729, 176] on link "Billing Job Reports Remittances Platform Fee Invoices" at bounding box center [768, 177] width 164 height 20
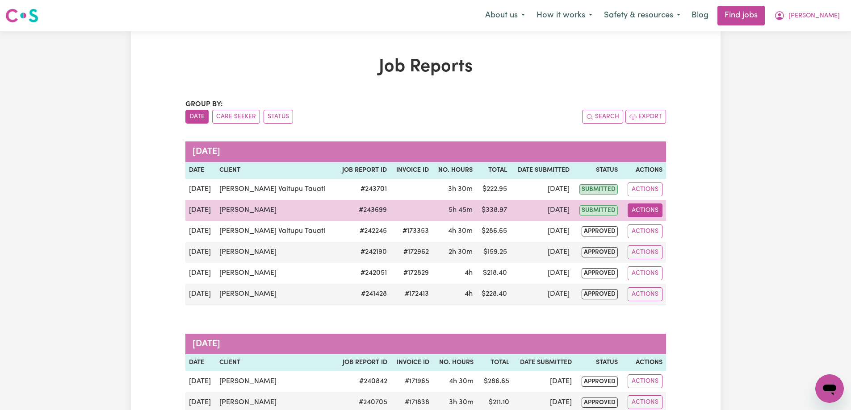
click at [645, 210] on button "Actions" at bounding box center [644, 211] width 35 height 14
click at [659, 251] on link "Delete" at bounding box center [669, 249] width 76 height 18
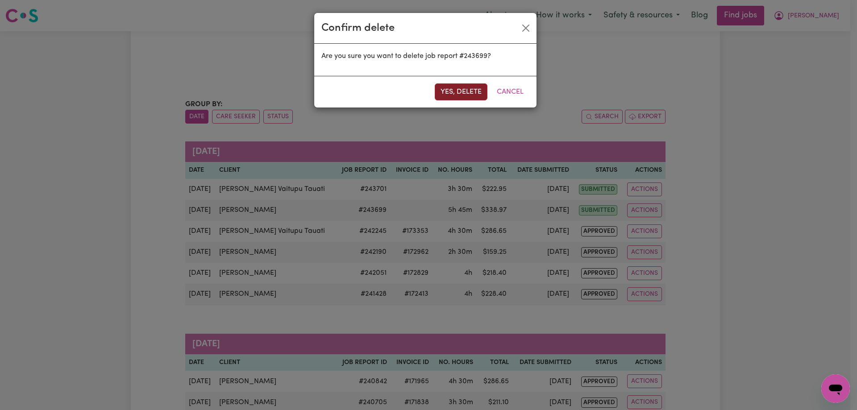
click at [458, 90] on button "Yes, delete" at bounding box center [461, 92] width 53 height 17
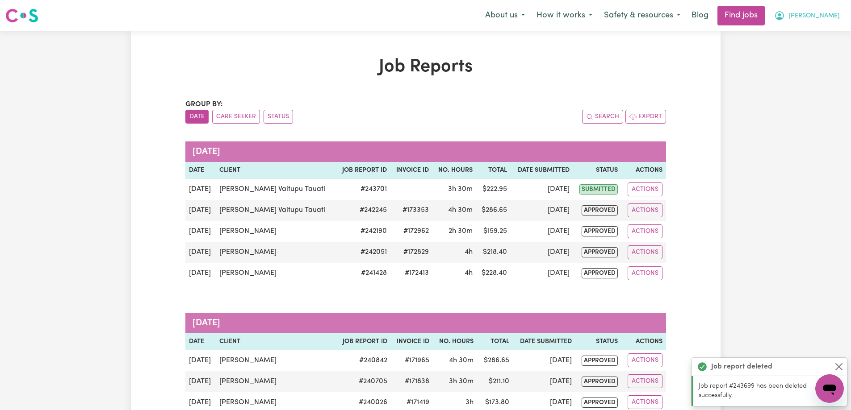
click at [832, 16] on span "[PERSON_NAME]" at bounding box center [813, 16] width 51 height 10
click at [802, 33] on link "My Account" at bounding box center [809, 34] width 71 height 17
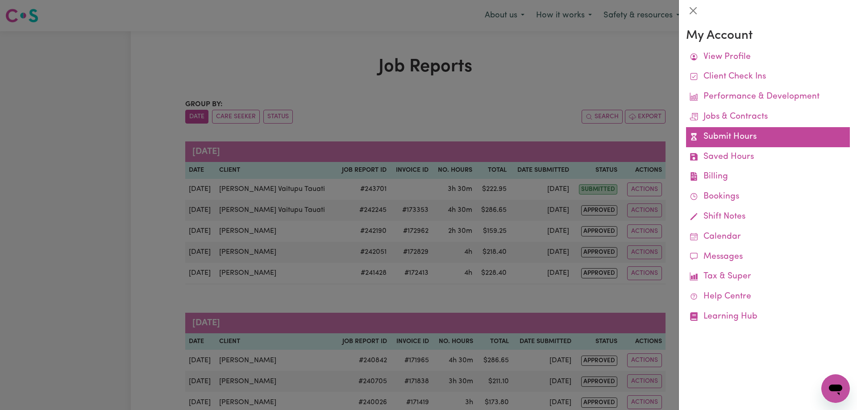
click at [721, 137] on link "Submit Hours" at bounding box center [768, 137] width 164 height 20
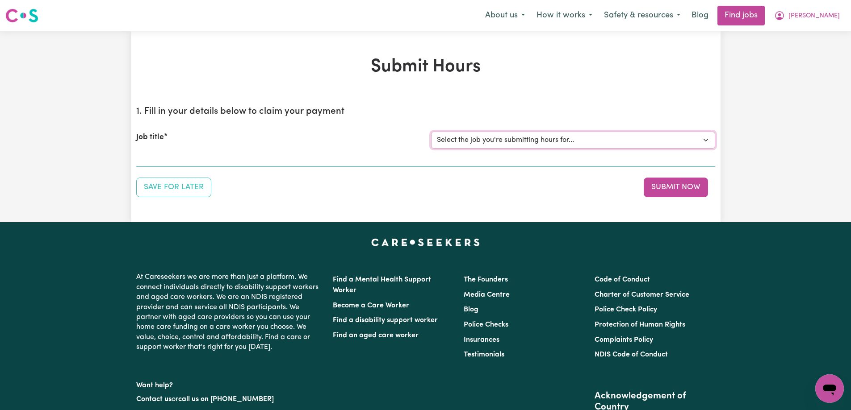
drag, startPoint x: 578, startPoint y: 137, endPoint x: 563, endPoint y: 145, distance: 17.4
click at [578, 137] on select "Select the job you're submitting hours for... [[PERSON_NAME]] Support Worker To…" at bounding box center [573, 140] width 284 height 17
select select "13761"
click at [431, 132] on select "Select the job you're submitting hours for... [[PERSON_NAME]] Support Worker To…" at bounding box center [573, 140] width 284 height 17
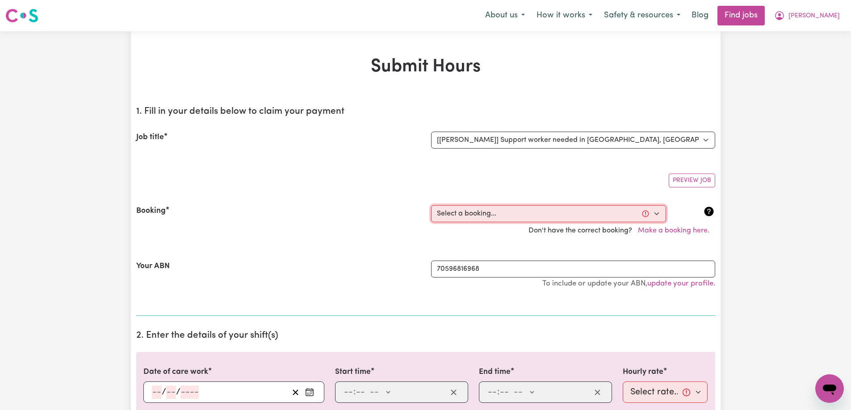
click at [571, 209] on select "Select a booking... [DATE] 02:30pm to 06:30pm (RECURRING) [DATE] 09:00am to 12:…" at bounding box center [548, 213] width 235 height 17
select select "352422"
click at [431, 205] on select "Select a booking... [DATE] 02:30pm to 06:30pm (RECURRING) [DATE] 09:00am to 12:…" at bounding box center [548, 213] width 235 height 17
type input "[DATE]"
type input "27"
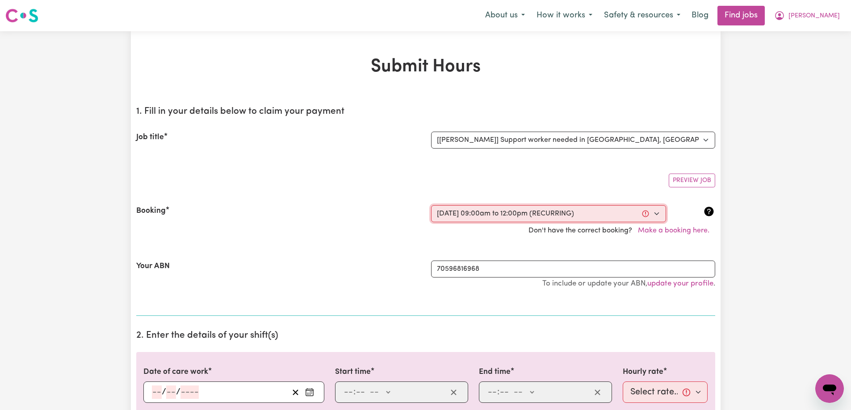
type input "9"
type input "2025"
type input "09:00"
type input "9"
type input "0"
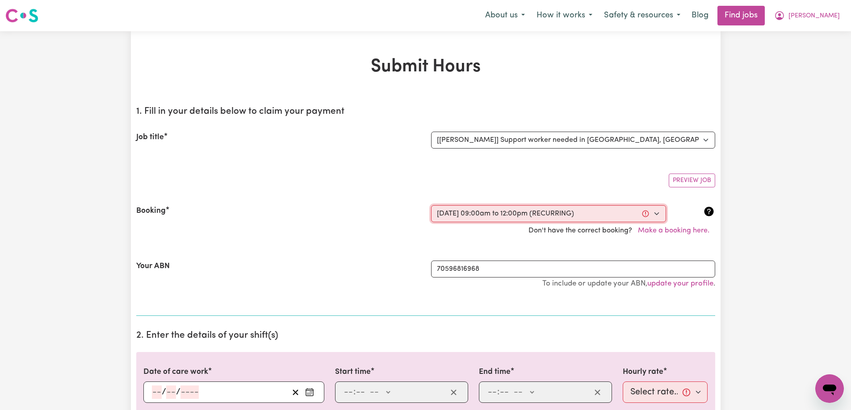
select select "am"
type input "12:00"
type input "12"
type input "0"
select select "pm"
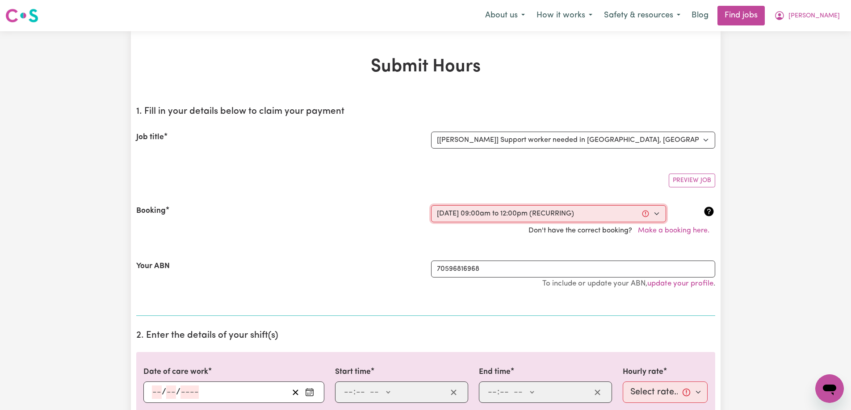
select select "60-[DATE]"
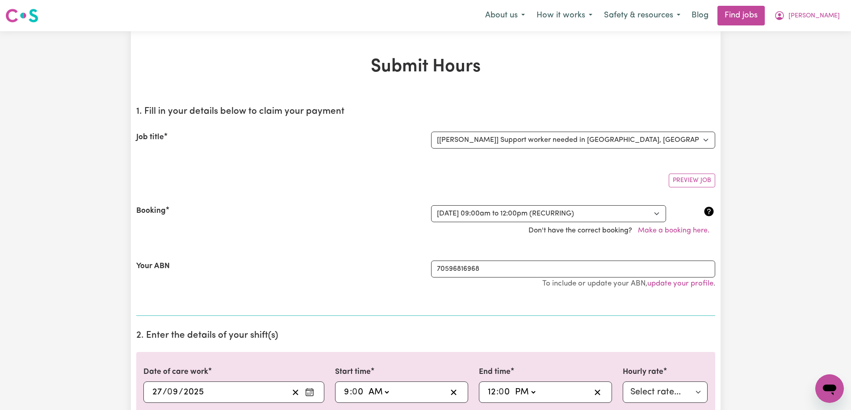
click at [338, 272] on div "Your ABN" at bounding box center [278, 279] width 295 height 37
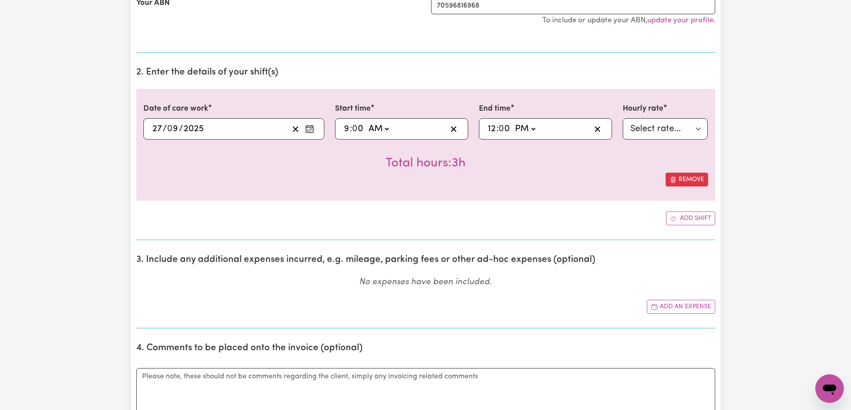
scroll to position [268, 0]
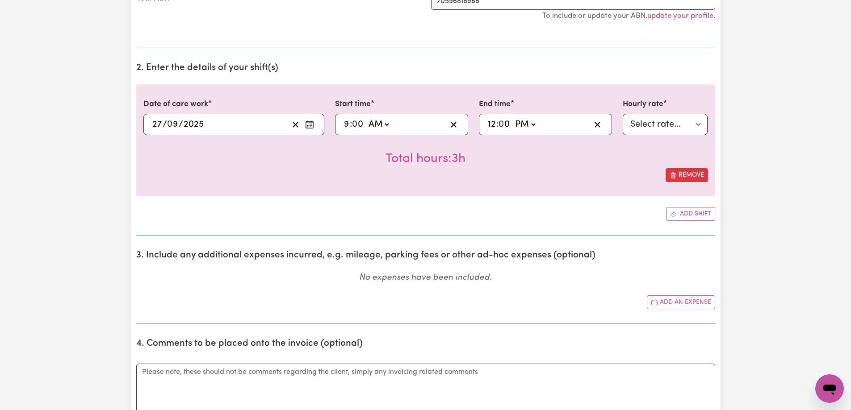
click at [347, 125] on input "9" at bounding box center [346, 124] width 6 height 13
type input "08:00"
type input "8"
click at [495, 125] on input "12" at bounding box center [491, 124] width 9 height 13
type input "13:00"
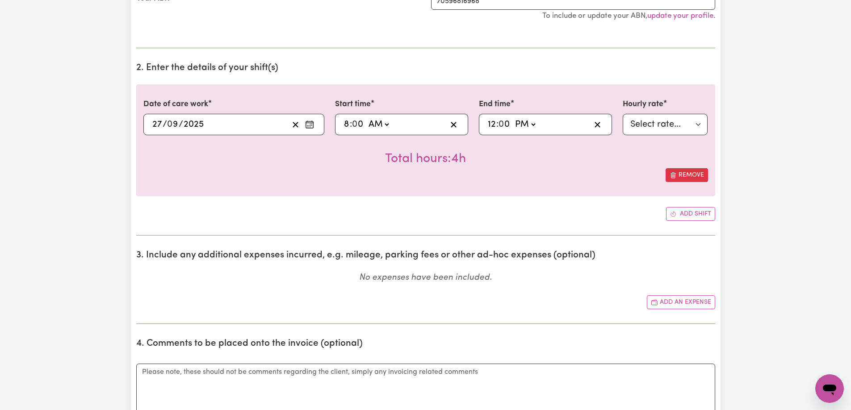
type input "1"
type input "22:00"
type input "10"
type input "22:04"
type input "4"
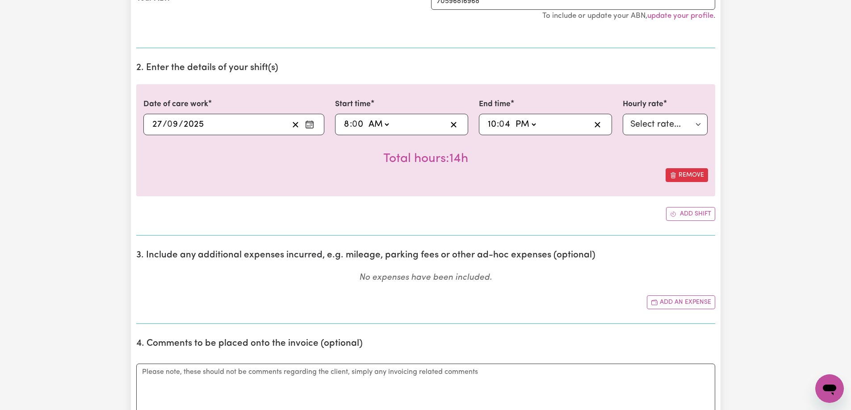
type input "22:45"
type input "45"
click at [531, 123] on select "AM PM" at bounding box center [525, 124] width 24 height 13
select select "am"
click at [513, 118] on select "AM PM" at bounding box center [525, 124] width 24 height 13
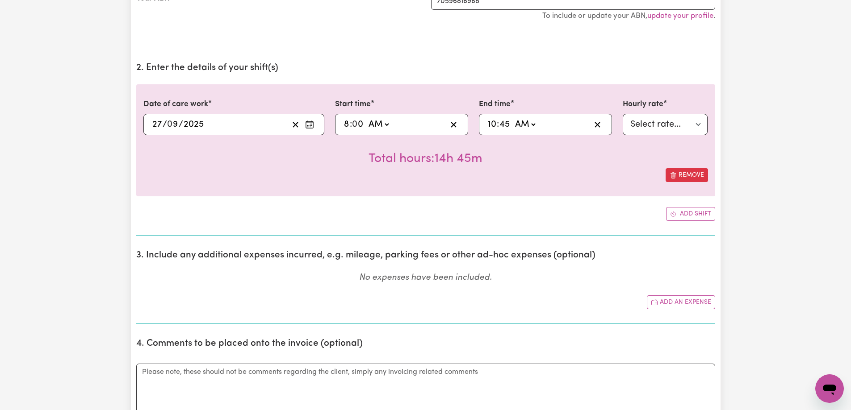
type input "10:45"
drag, startPoint x: 595, startPoint y: 158, endPoint x: 622, endPoint y: 154, distance: 26.7
click at [595, 159] on div "Total hours: 2h 45m" at bounding box center [425, 151] width 564 height 33
drag, startPoint x: 657, startPoint y: 125, endPoint x: 653, endPoint y: 130, distance: 6.1
click at [657, 125] on select "Select rate... $60.00 (Weekday) $60.00 ([DATE]) $70.00 ([DATE]) $80.00 (Public …" at bounding box center [664, 124] width 85 height 21
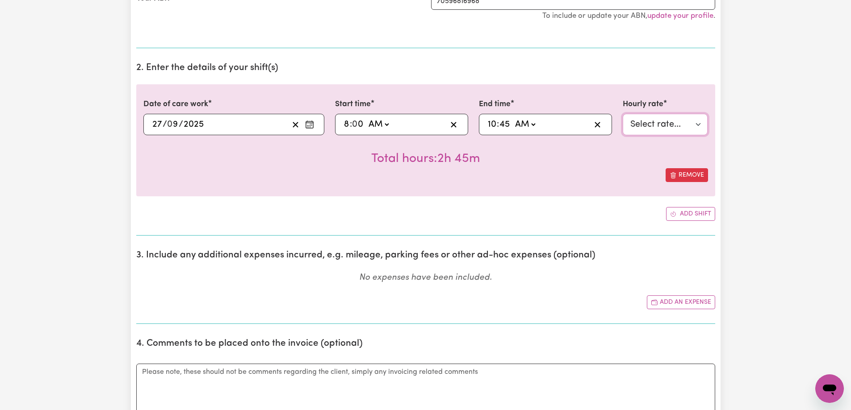
select select "70-[DATE]"
click at [622, 114] on select "Select rate... $60.00 (Weekday) $60.00 ([DATE]) $70.00 ([DATE]) $80.00 (Public …" at bounding box center [664, 124] width 85 height 21
click at [543, 182] on div "Remove" at bounding box center [425, 175] width 564 height 14
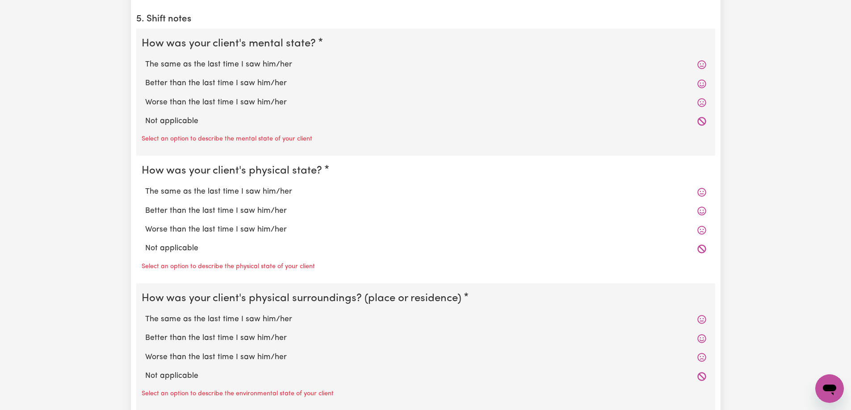
scroll to position [714, 0]
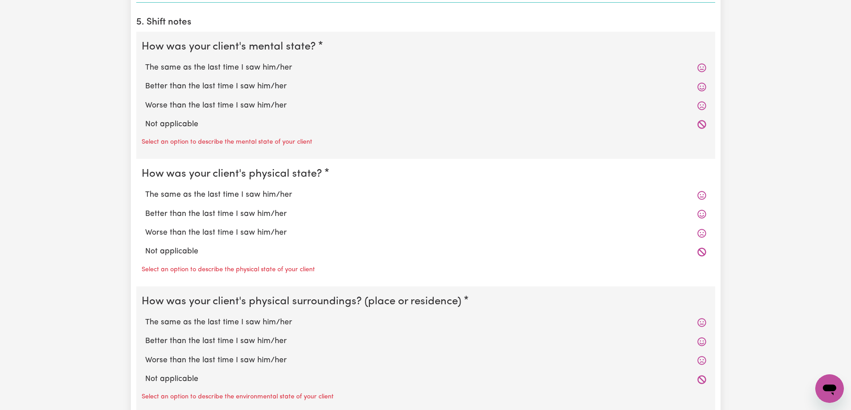
click at [177, 125] on label "Not applicable" at bounding box center [425, 125] width 561 height 12
click at [145, 119] on input "Not applicable" at bounding box center [145, 118] width 0 height 0
radio input "true"
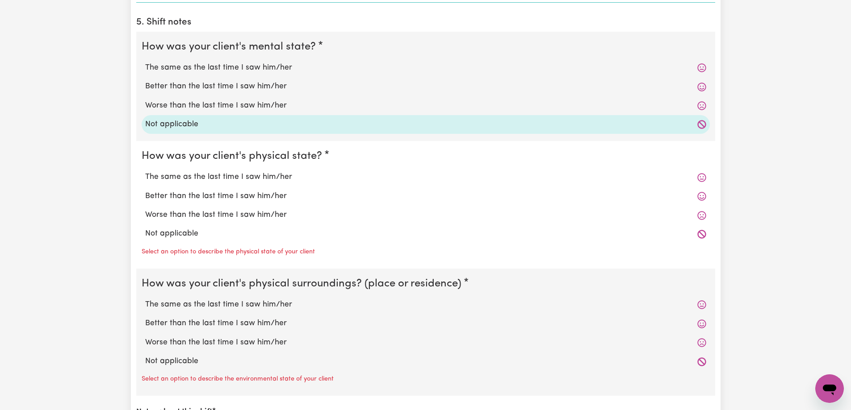
click at [174, 231] on label "Not applicable" at bounding box center [425, 234] width 561 height 12
click at [145, 228] on input "Not applicable" at bounding box center [145, 228] width 0 height 0
radio input "true"
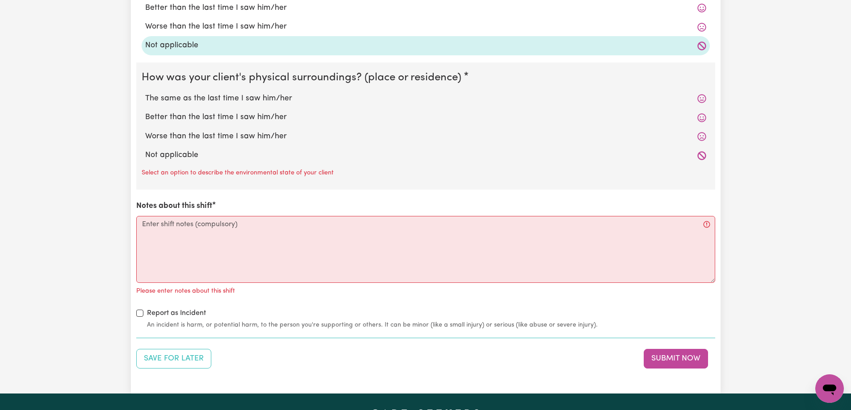
scroll to position [938, 0]
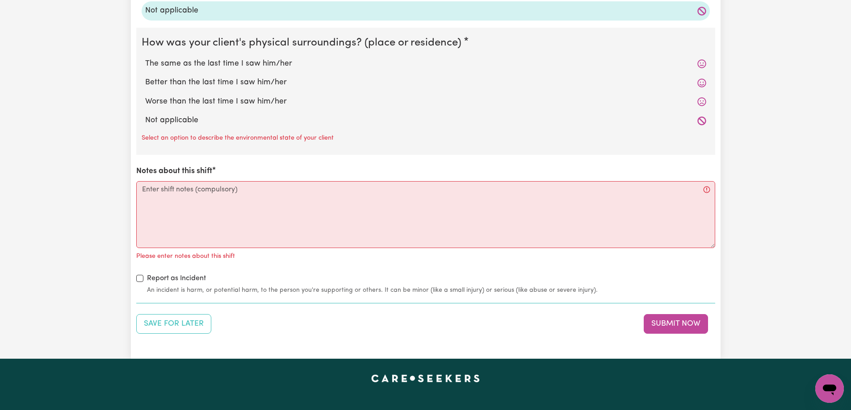
drag, startPoint x: 167, startPoint y: 119, endPoint x: 206, endPoint y: 168, distance: 62.6
click at [167, 119] on label "Not applicable" at bounding box center [425, 121] width 561 height 12
click at [145, 115] on input "Not applicable" at bounding box center [145, 114] width 0 height 0
radio input "true"
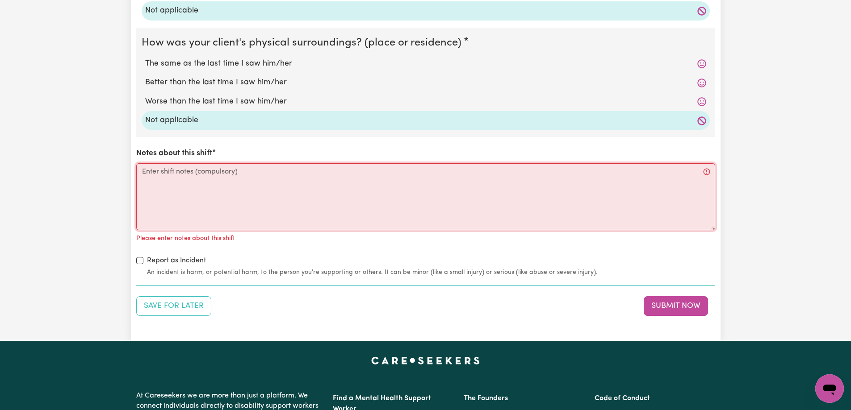
click at [192, 200] on textarea "Notes about this shift" at bounding box center [425, 196] width 579 height 67
paste textarea "[PERSON_NAME] was resting. Did gardening, both herb garden and fruit trees and …"
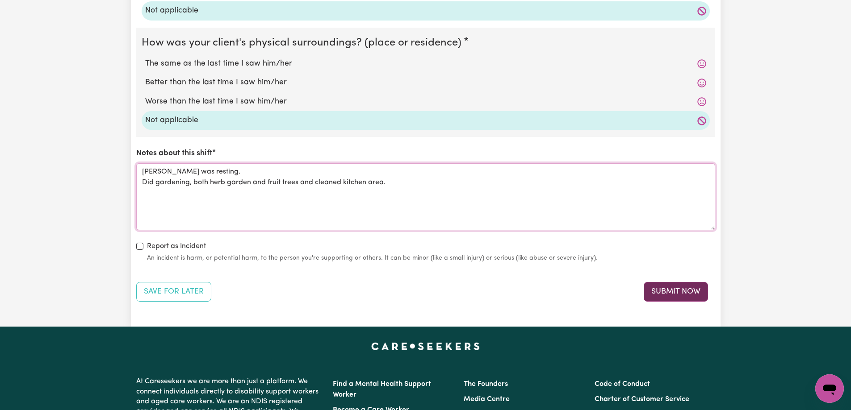
type textarea "[PERSON_NAME] was resting. Did gardening, both herb garden and fruit trees and …"
click at [672, 284] on button "Submit Now" at bounding box center [675, 292] width 64 height 20
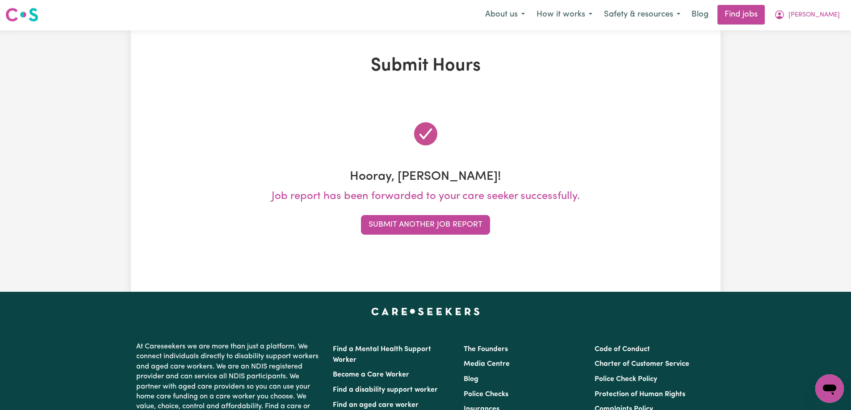
scroll to position [0, 0]
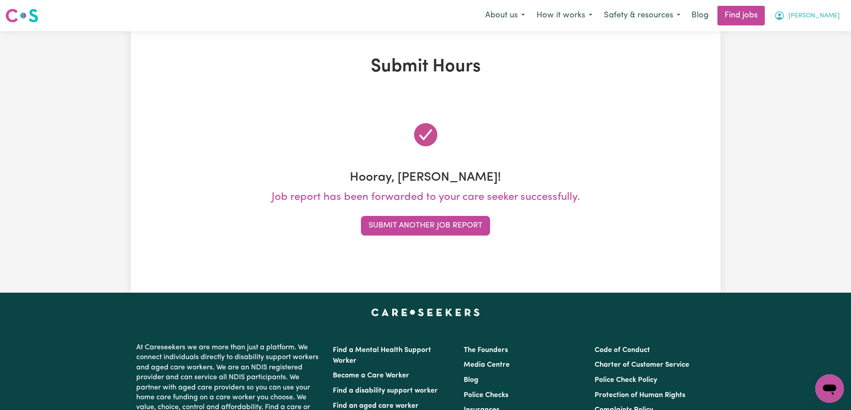
click at [823, 15] on button "[PERSON_NAME]" at bounding box center [806, 15] width 77 height 19
click at [806, 33] on link "My Account" at bounding box center [809, 34] width 71 height 17
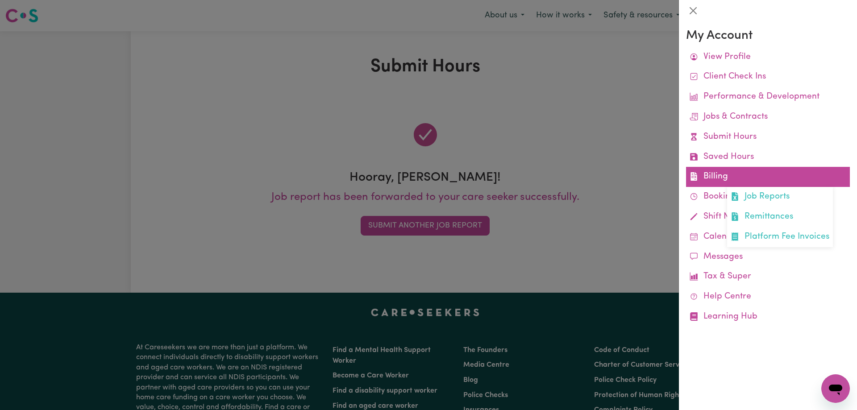
click at [718, 177] on link "Billing Job Reports Remittances Platform Fee Invoices" at bounding box center [768, 177] width 164 height 20
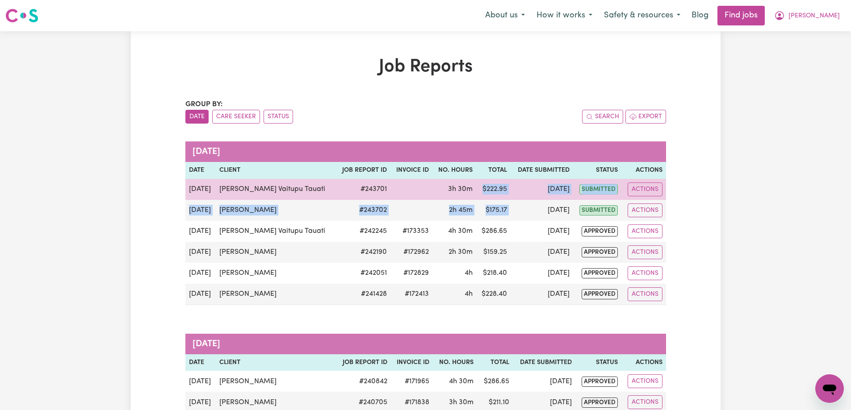
drag, startPoint x: 499, startPoint y: 211, endPoint x: 465, endPoint y: 187, distance: 41.4
click at [465, 187] on tbody "[DATE] [PERSON_NAME] # 243701 3h 30m $ 222.95 [DATE] submitted Actions [DATE] […" at bounding box center [425, 242] width 480 height 126
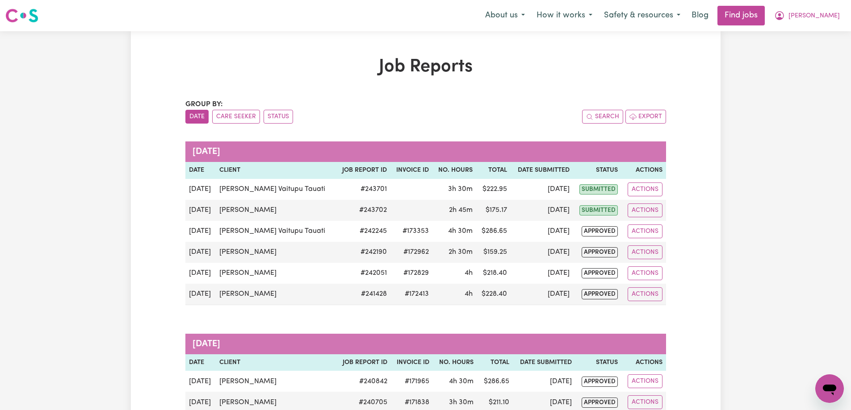
drag, startPoint x: 505, startPoint y: 109, endPoint x: 511, endPoint y: 71, distance: 38.0
click at [505, 109] on div "Group by: Date Care Seeker Status Search Export" at bounding box center [425, 111] width 480 height 25
